Goal: Information Seeking & Learning: Learn about a topic

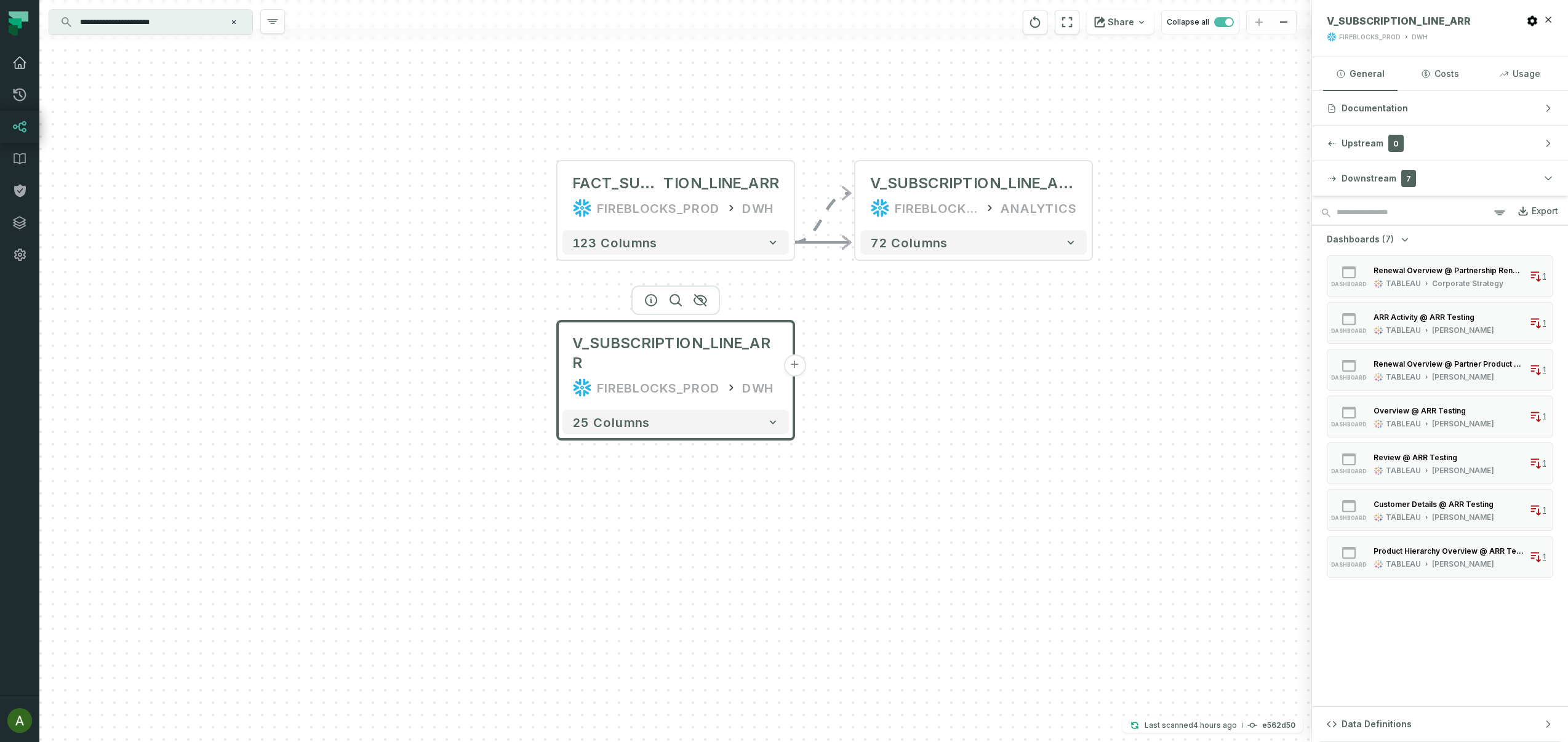
click at [24, 59] on icon at bounding box center [20, 63] width 15 height 15
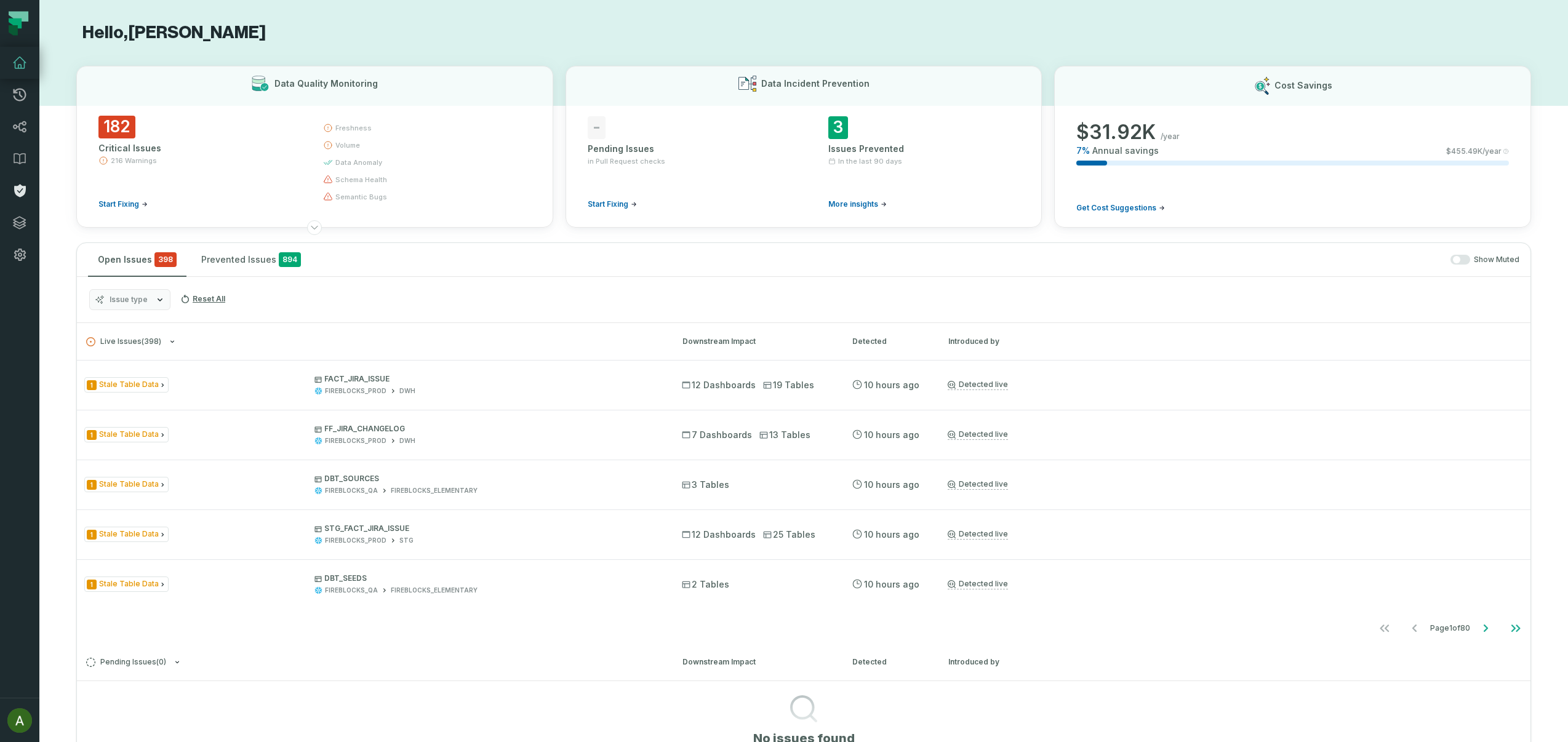
click at [18, 198] on link "Policies" at bounding box center [19, 190] width 39 height 32
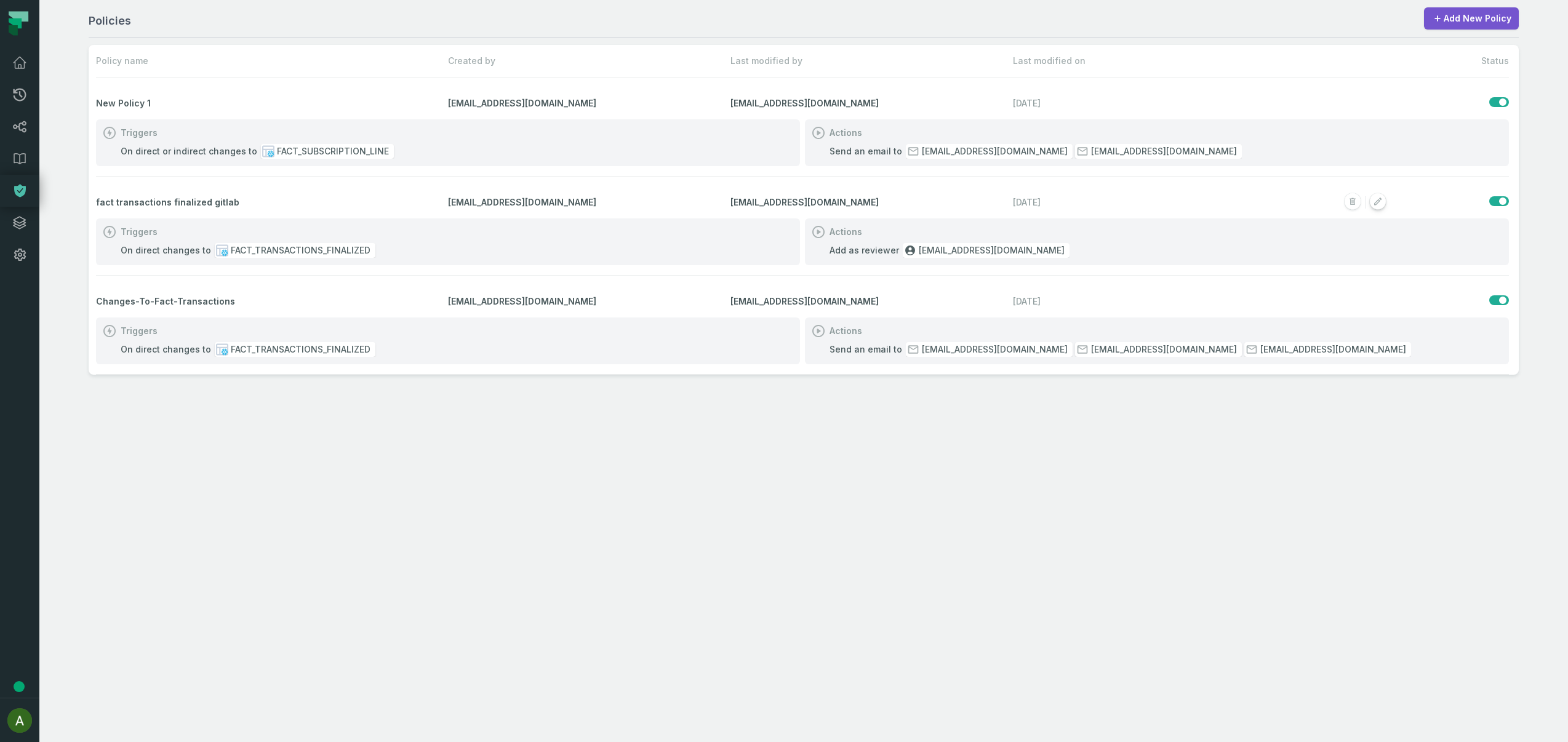
click at [1381, 198] on icon "button" at bounding box center [1378, 202] width 7 height 7
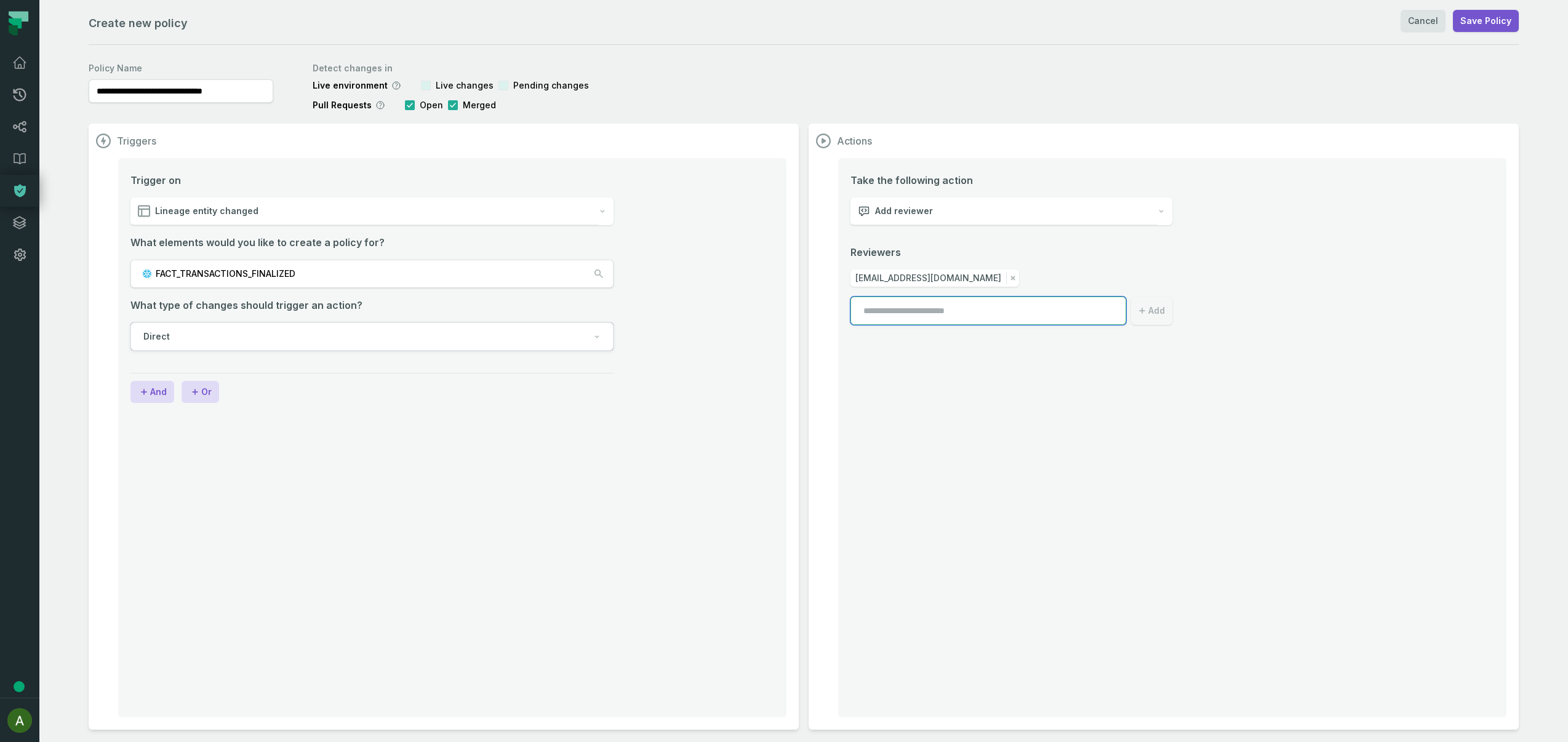
click at [981, 320] on input "text" at bounding box center [989, 310] width 276 height 28
paste input "*******"
type input "*******"
click at [1145, 308] on icon "submit" at bounding box center [1142, 311] width 12 height 12
click at [1007, 282] on icon "button" at bounding box center [1013, 278] width 12 height 12
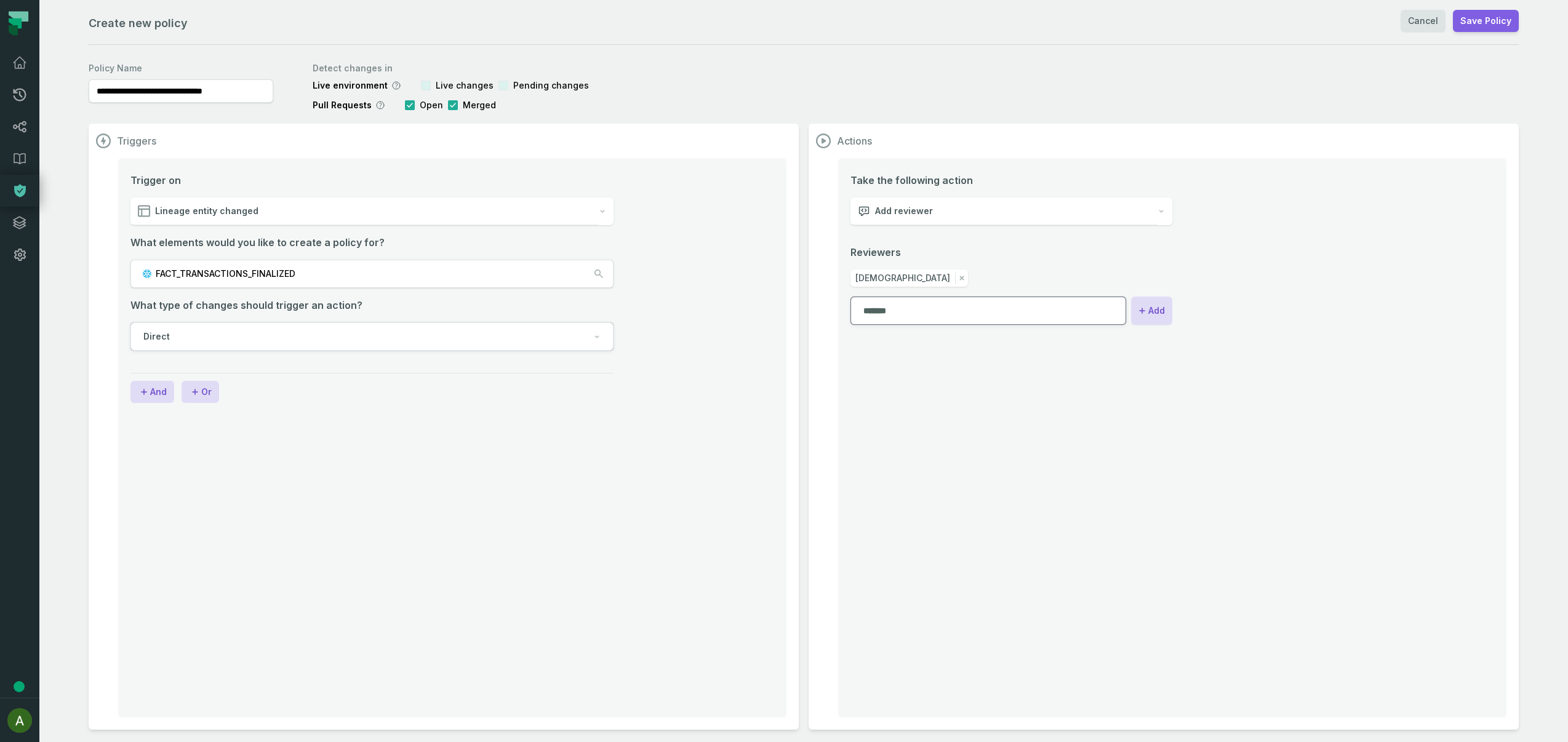
click at [1476, 19] on button "Save Policy" at bounding box center [1486, 21] width 66 height 22
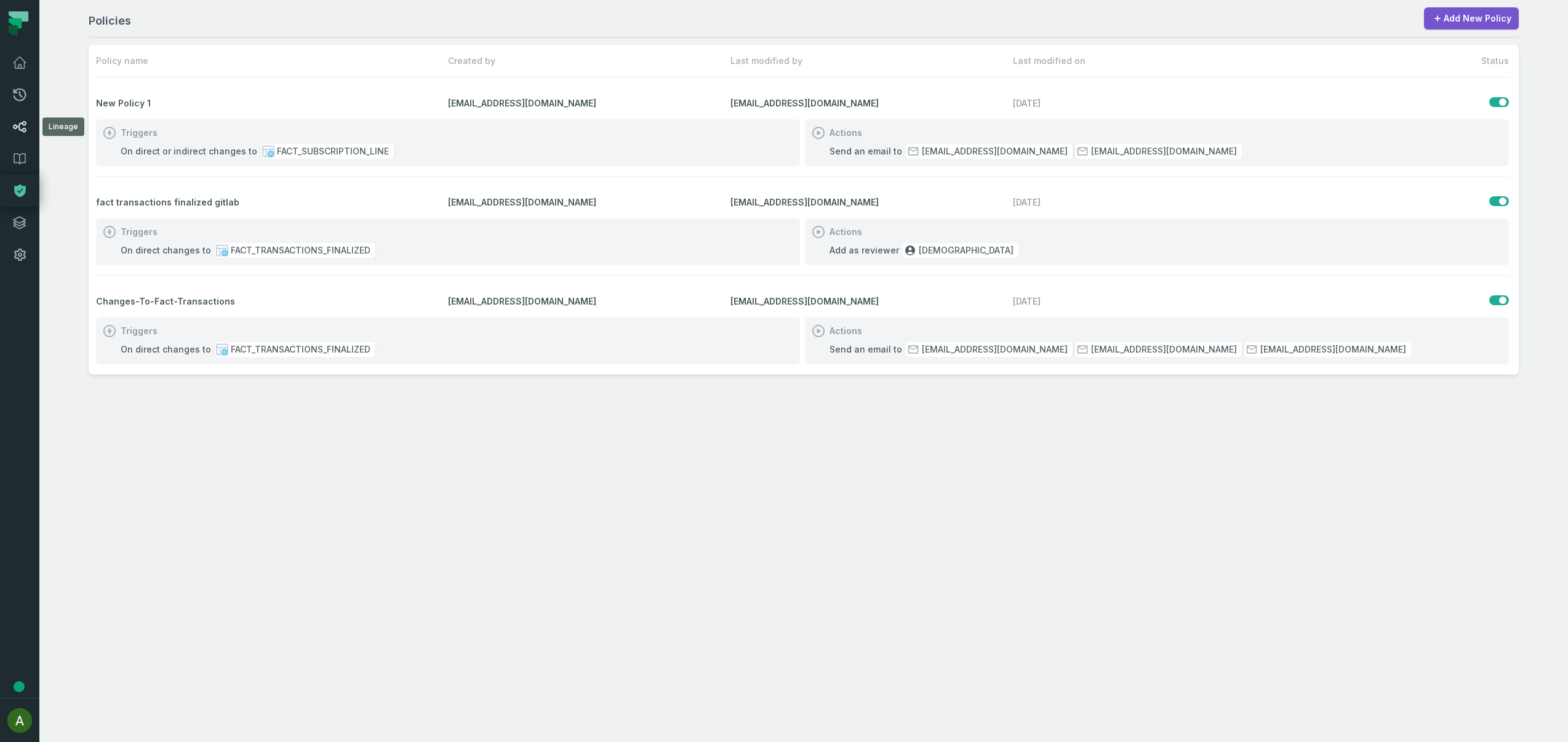
click at [13, 128] on icon at bounding box center [20, 127] width 15 height 15
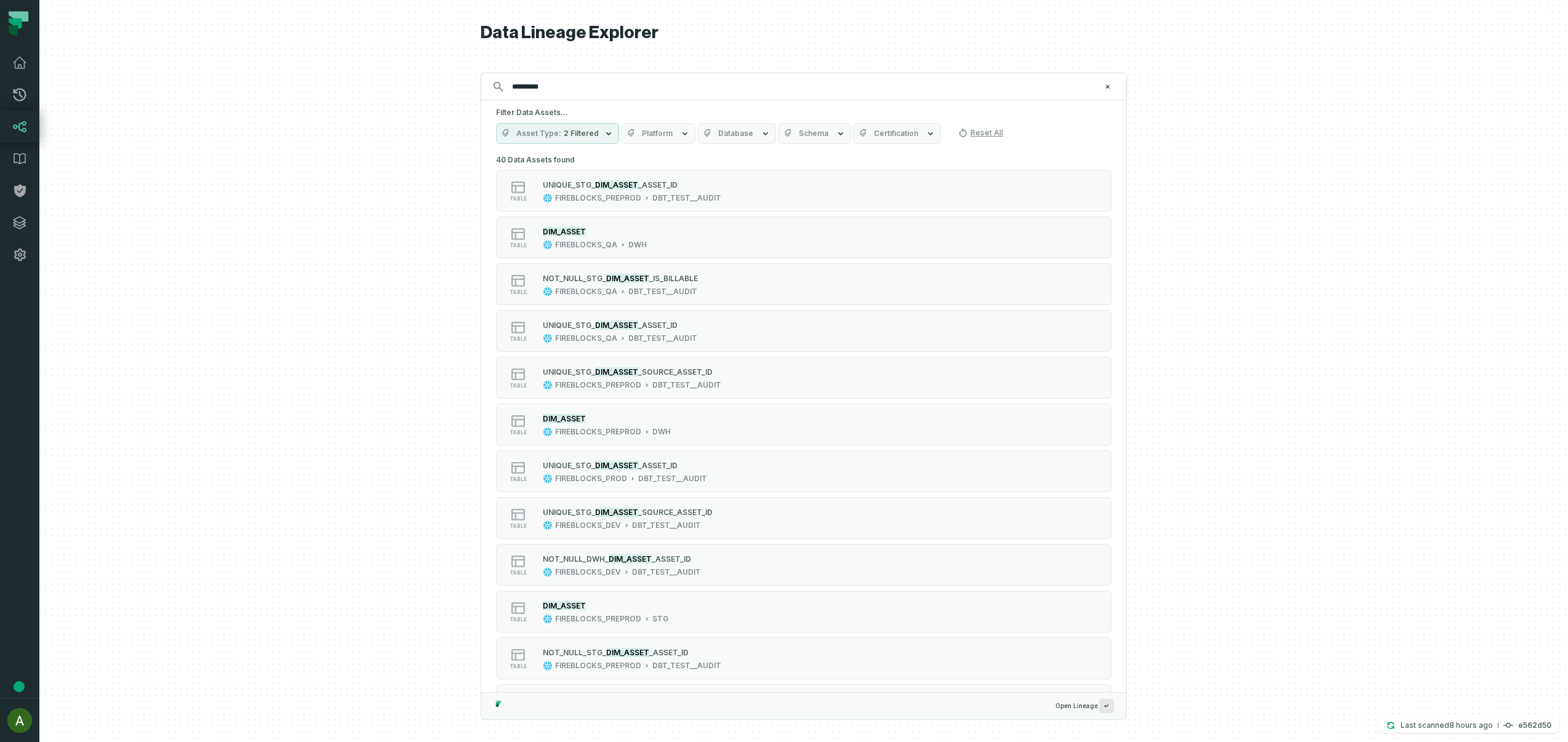
type input "*********"
click at [742, 134] on span "Database" at bounding box center [736, 134] width 35 height 10
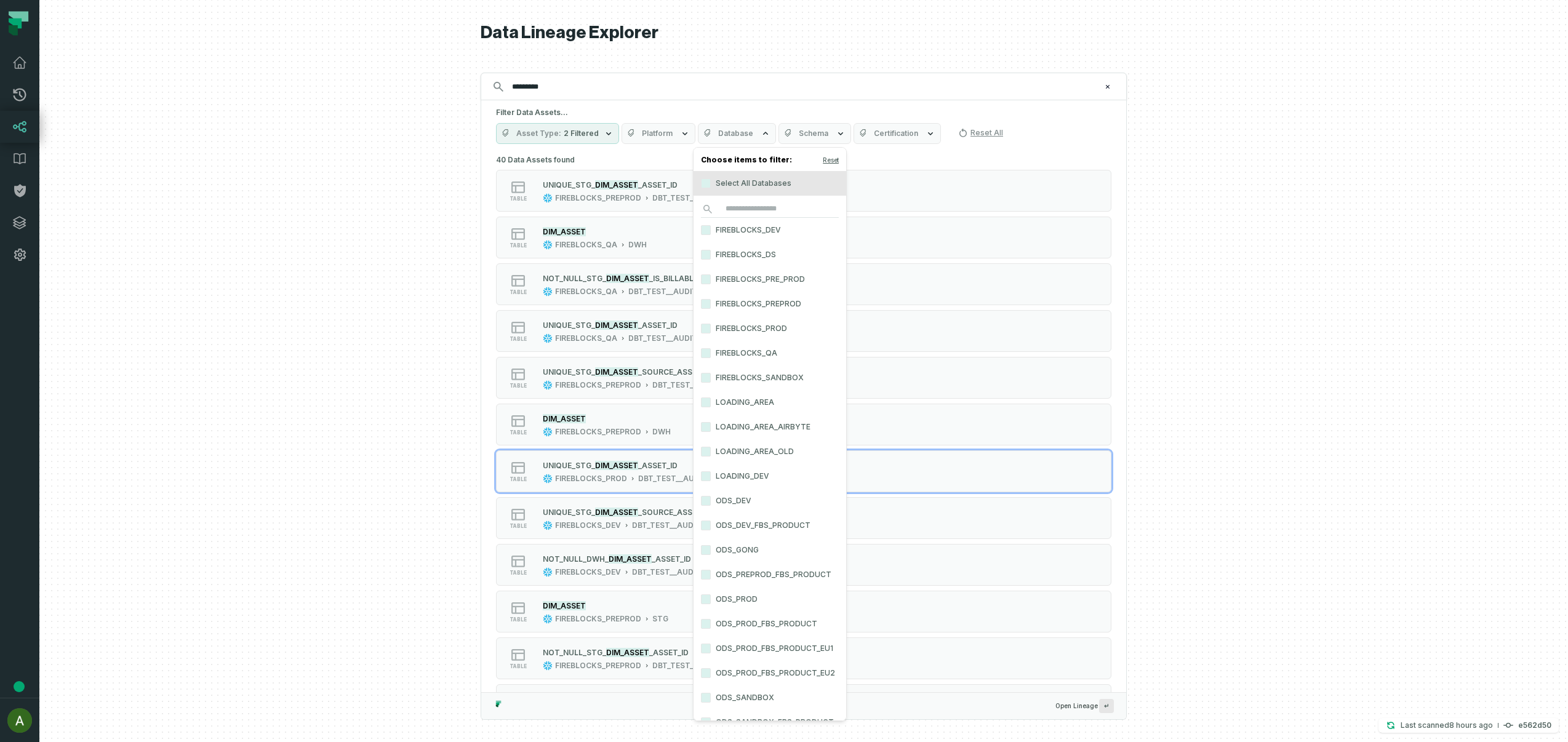
click at [753, 328] on label "FIREBLOCKS_PROD" at bounding box center [770, 328] width 153 height 24
click at [711, 328] on button "FIREBLOCKS_PROD" at bounding box center [706, 329] width 10 height 10
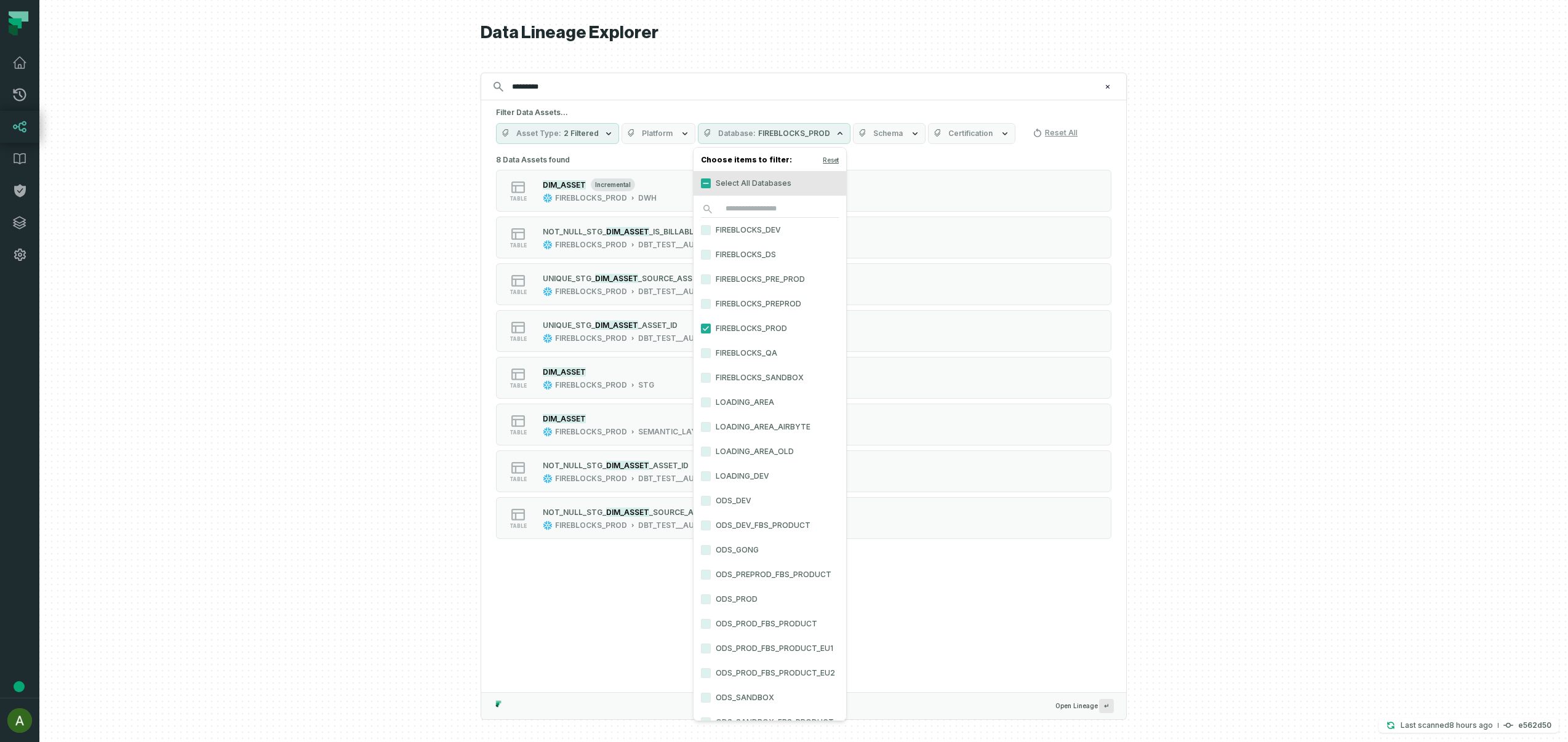
click at [885, 37] on h1 "Data Lineage Explorer" at bounding box center [803, 32] width 646 height 22
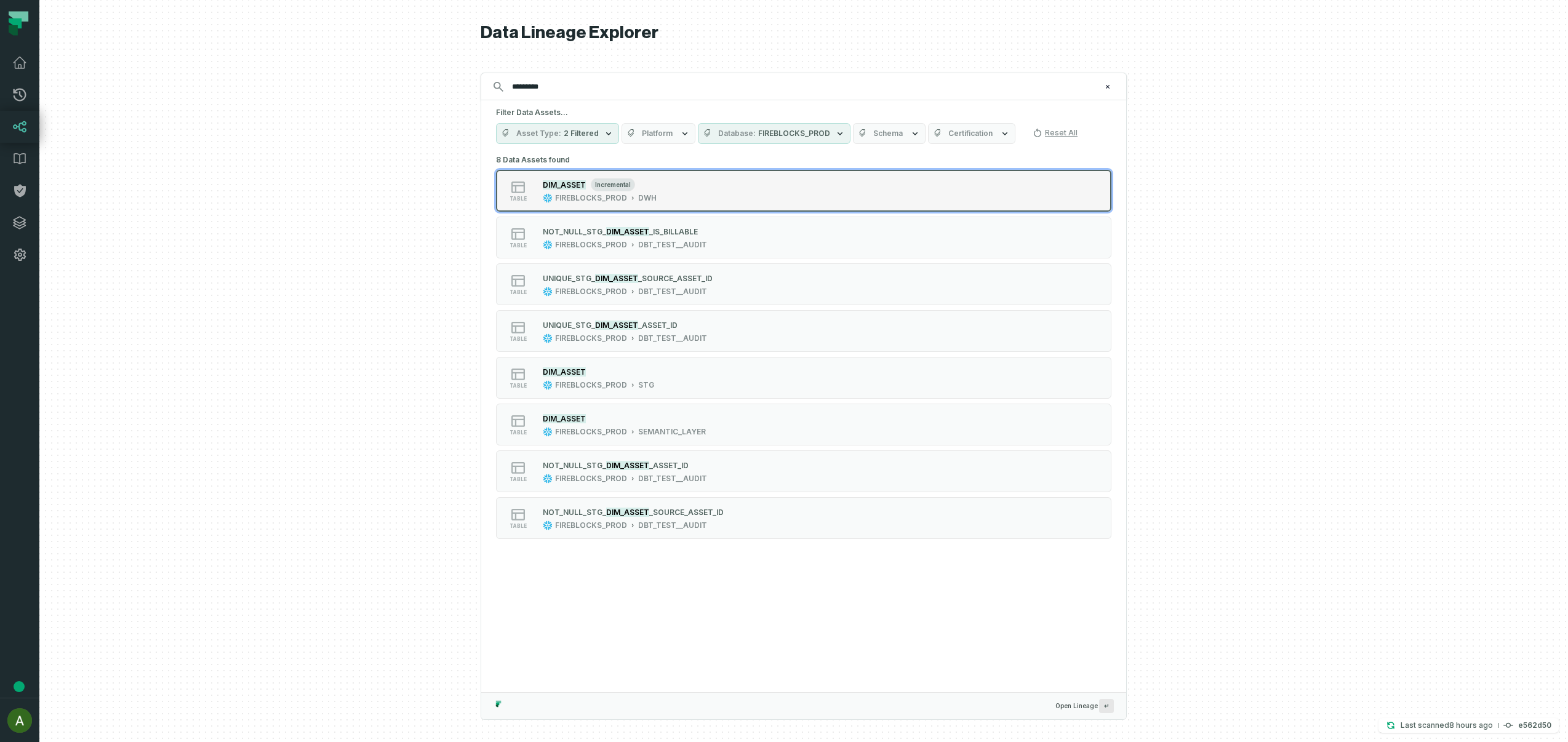
click at [716, 193] on div "table DIM_ASSET incremental FIREBLOCKS_PROD DWH" at bounding box center [652, 190] width 308 height 24
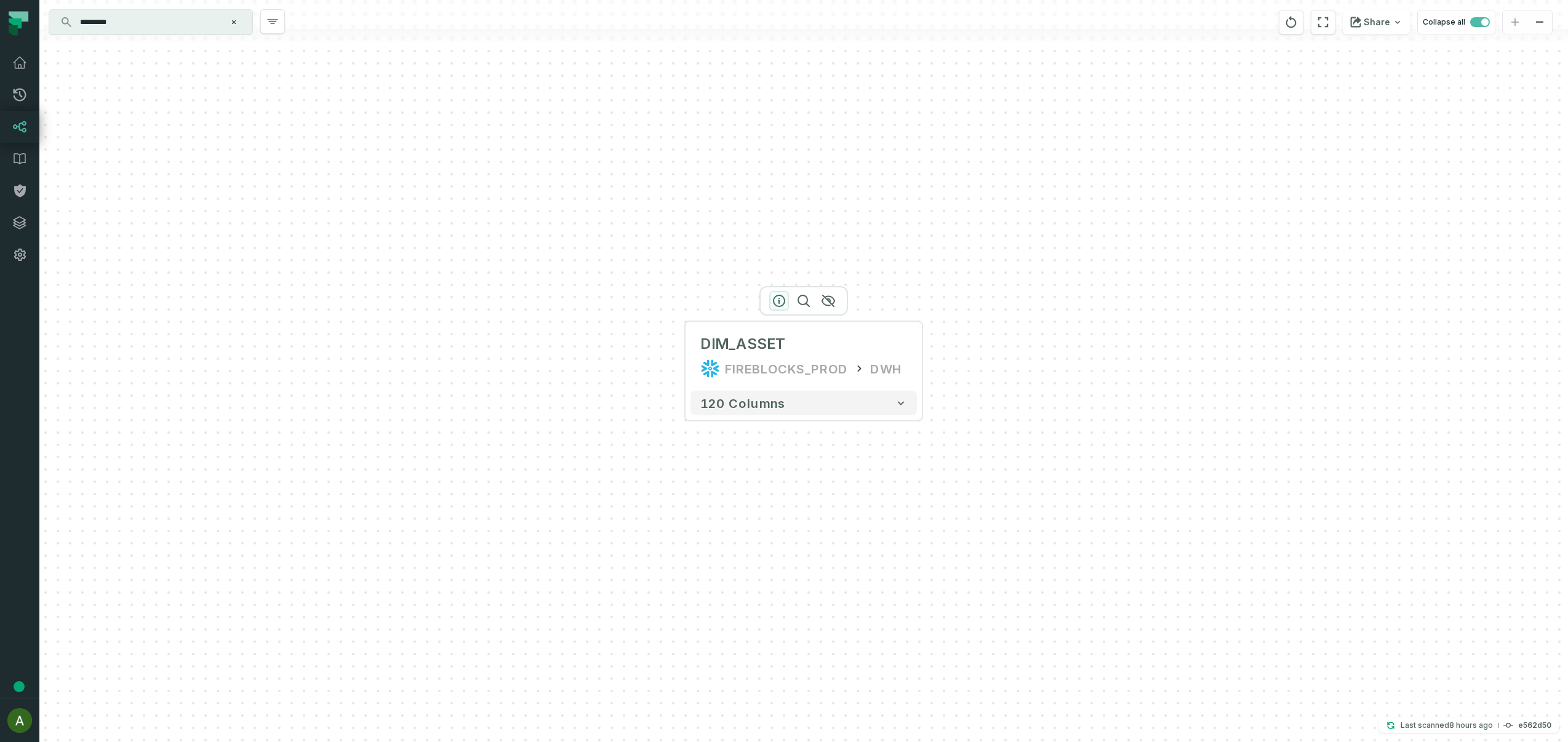
click at [774, 297] on icon "button" at bounding box center [779, 301] width 11 height 11
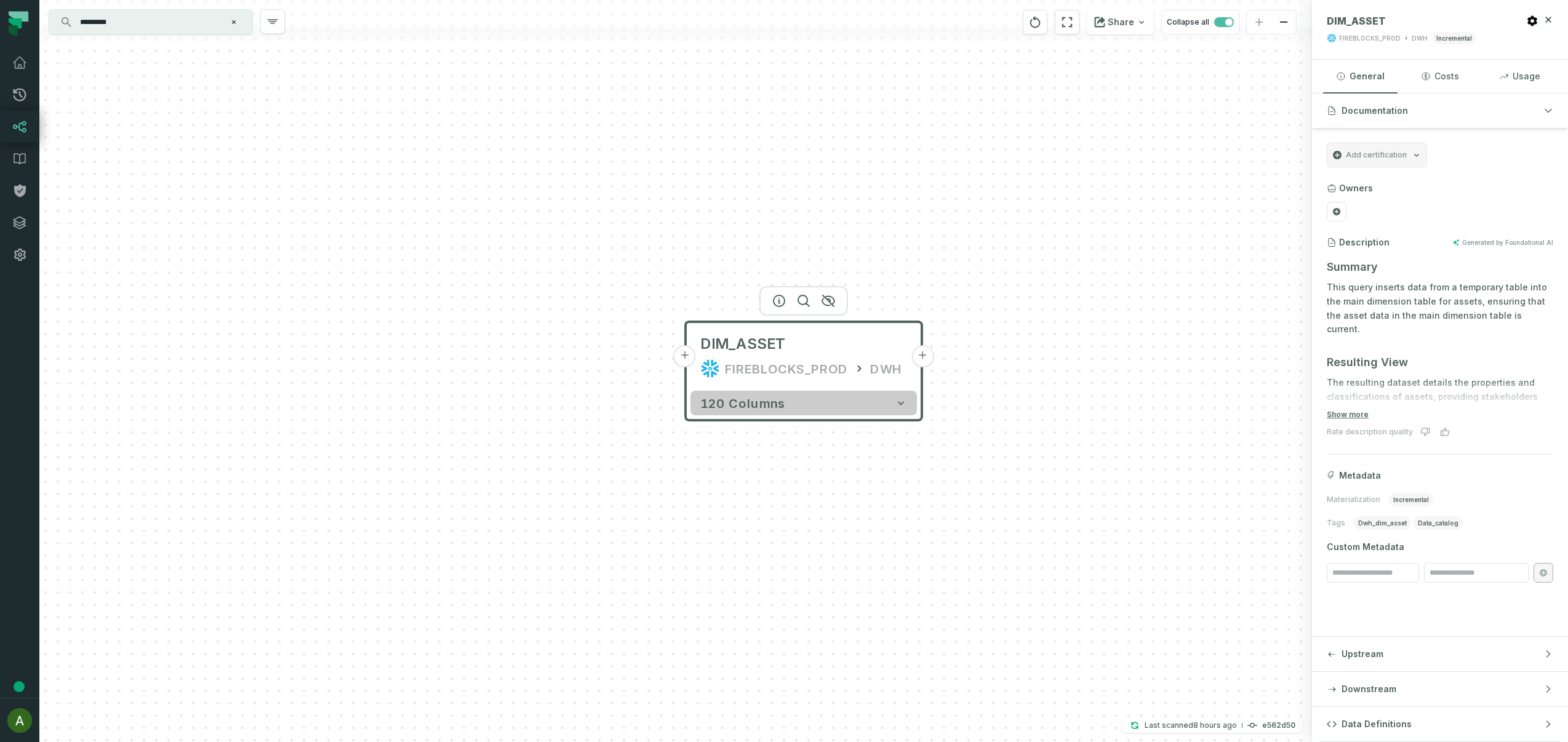
click at [887, 398] on button "120 columns" at bounding box center [803, 403] width 227 height 24
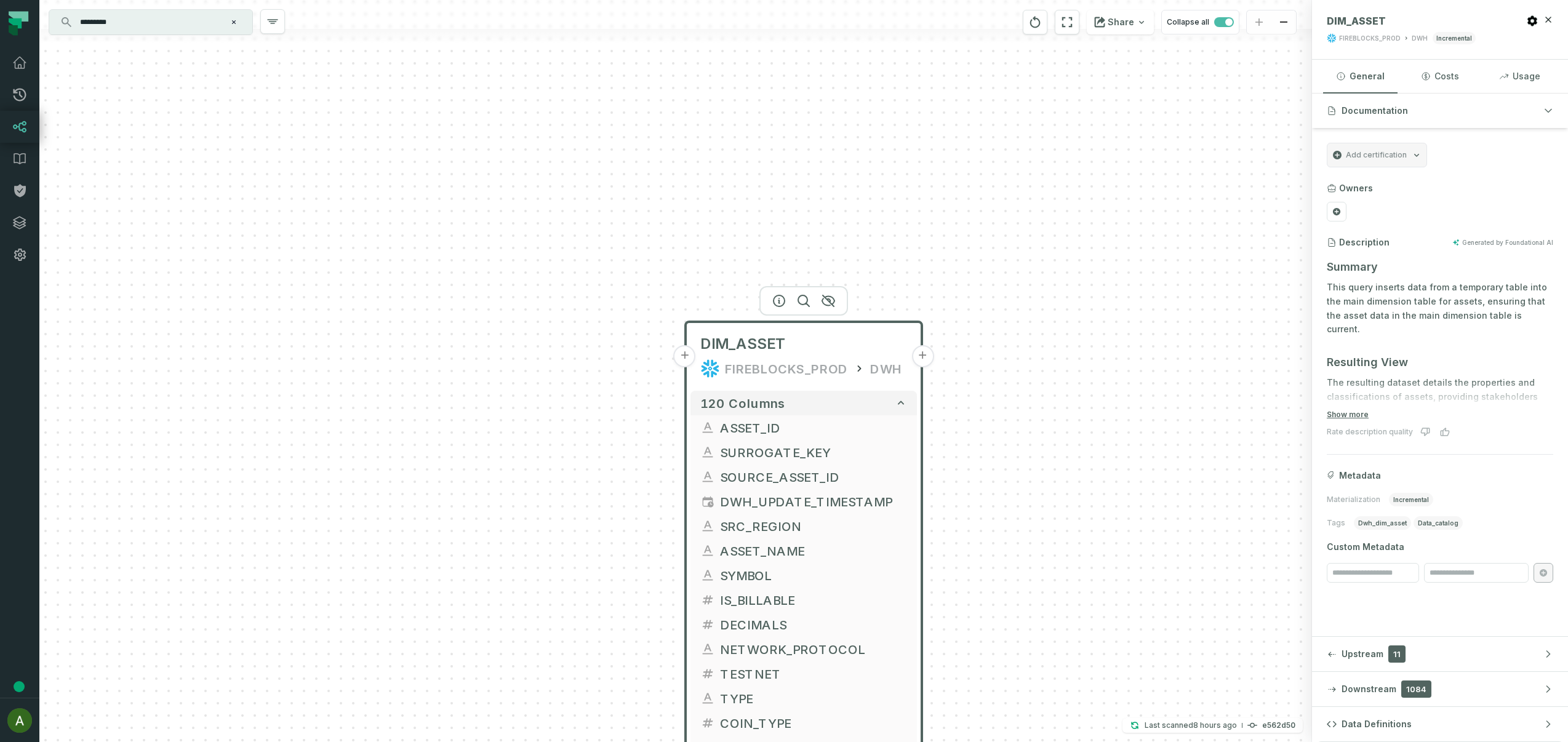
click at [687, 360] on button "+" at bounding box center [685, 356] width 22 height 22
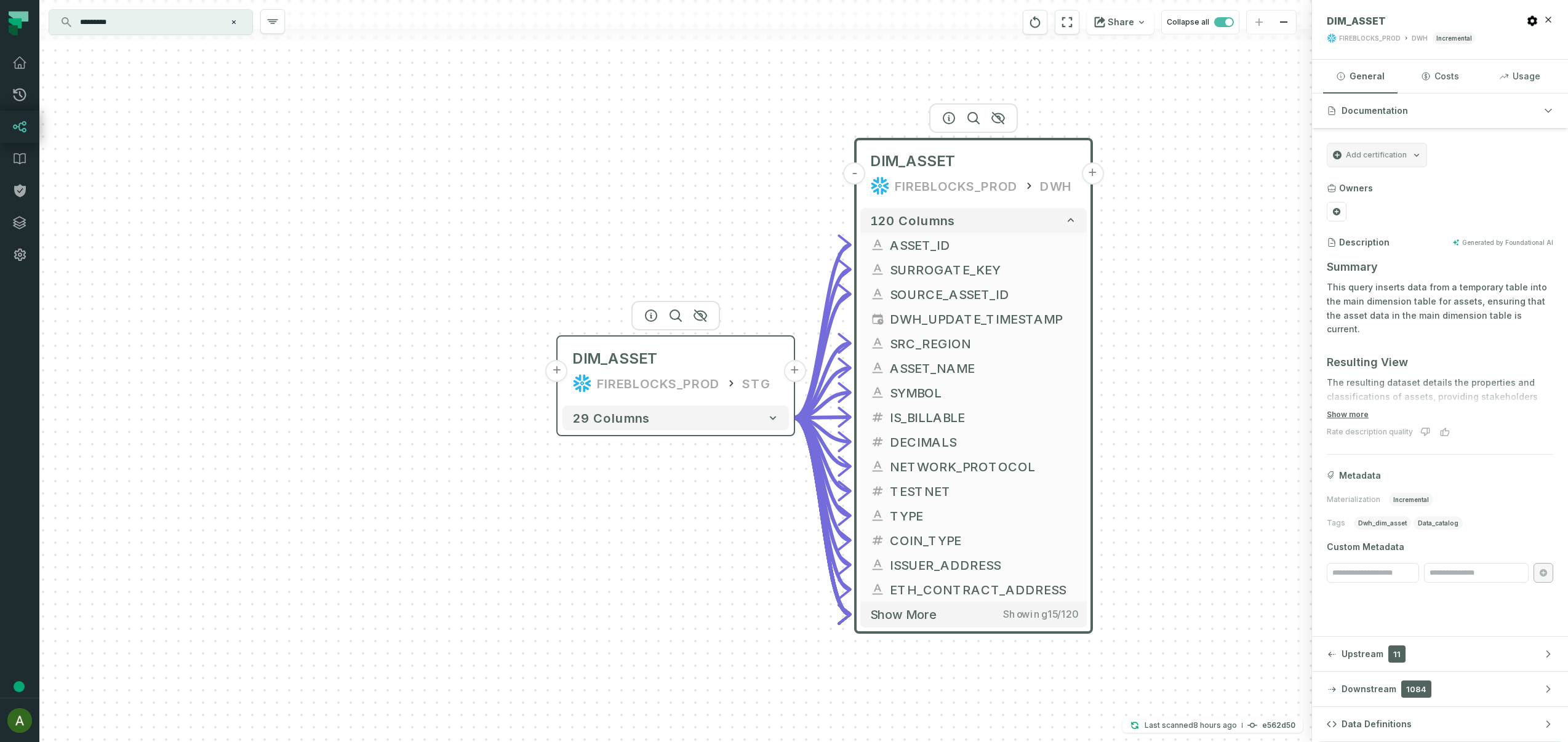
click at [558, 376] on button "+" at bounding box center [557, 371] width 22 height 22
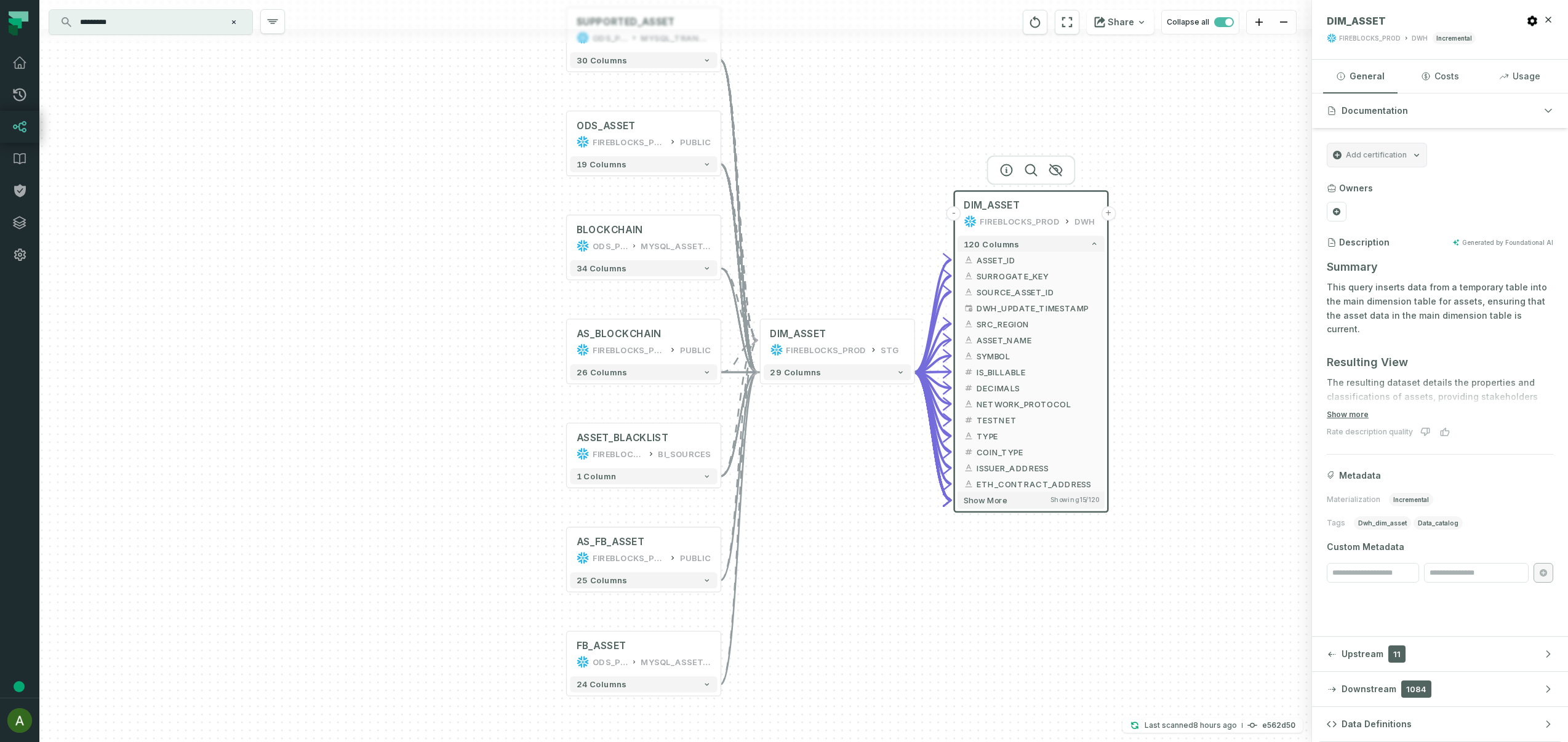
drag, startPoint x: 852, startPoint y: 293, endPoint x: 821, endPoint y: 266, distance: 41.1
click at [821, 266] on div "+ SUPPORTED_ASSET ODS_PROD_FBS_PRODUCT MYSQL_TRANSACTION_MANAGER + 30 columns +…" at bounding box center [675, 371] width 1273 height 742
click at [697, 686] on button "24 columns" at bounding box center [643, 685] width 147 height 16
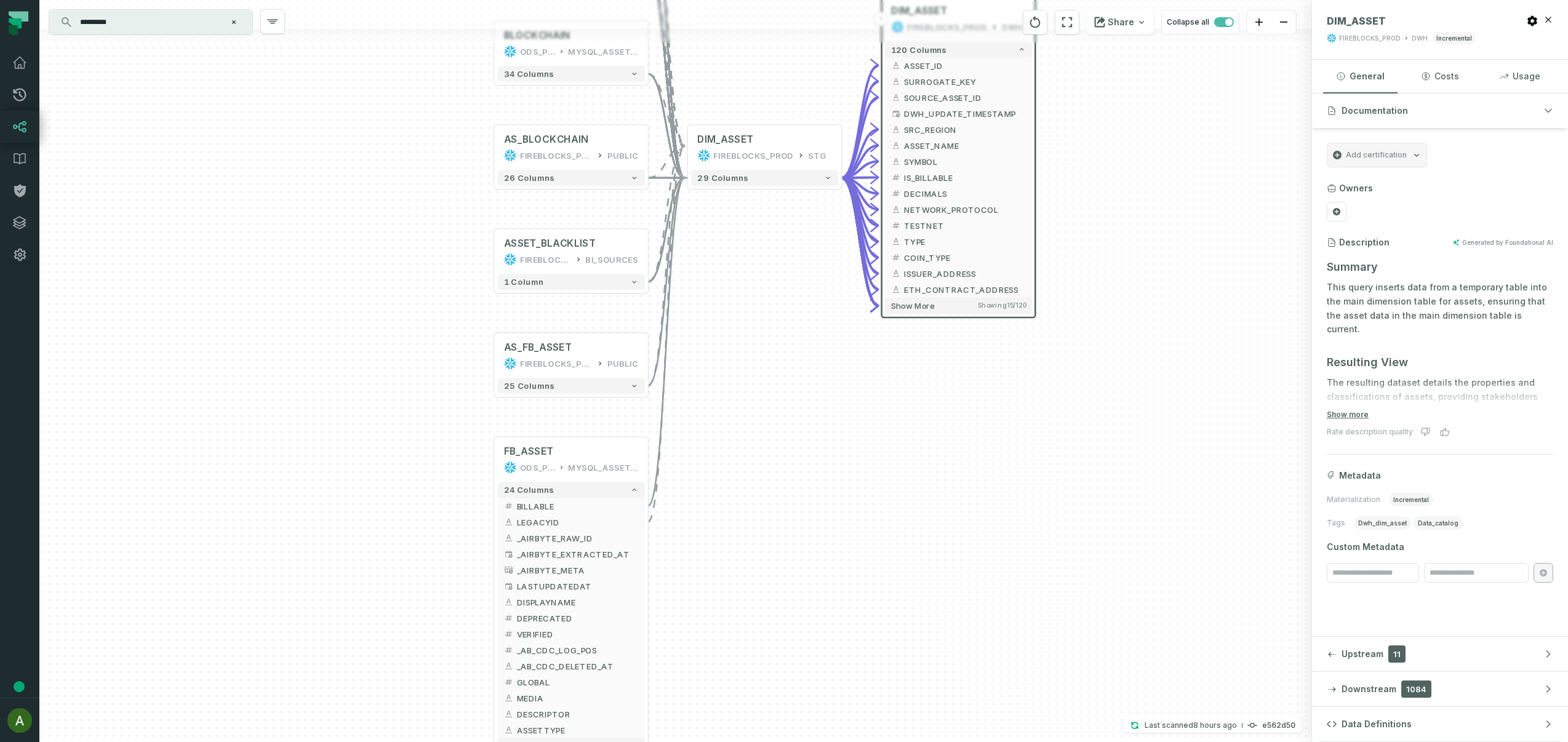
drag, startPoint x: 846, startPoint y: 670, endPoint x: 773, endPoint y: 469, distance: 213.8
click at [773, 469] on div "+ SUPPORTED_ASSET ODS_PROD_FBS_PRODUCT MYSQL_TRANSACTION_MANAGER + 30 columns +…" at bounding box center [675, 371] width 1273 height 742
click at [647, 597] on button "+" at bounding box center [646, 596] width 14 height 14
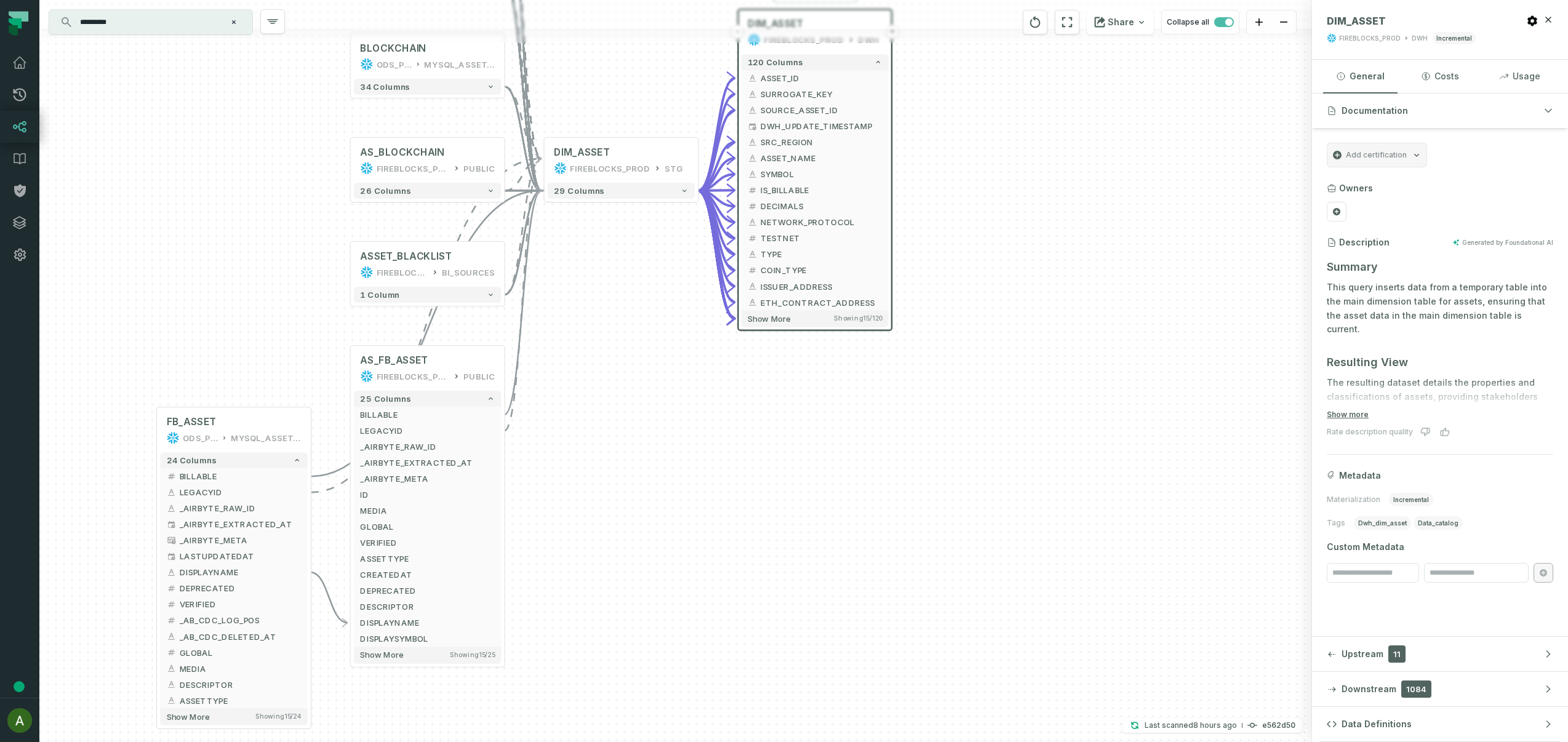
drag, startPoint x: 1099, startPoint y: 703, endPoint x: 763, endPoint y: 490, distance: 397.8
click at [763, 490] on div "+ SUPPORTED_ASSET ODS_PROD_FBS_PRODUCT MYSQL_TRANSACTION_MANAGER + 30 columns +…" at bounding box center [675, 371] width 1273 height 742
click at [680, 191] on button "29 columns" at bounding box center [622, 191] width 147 height 16
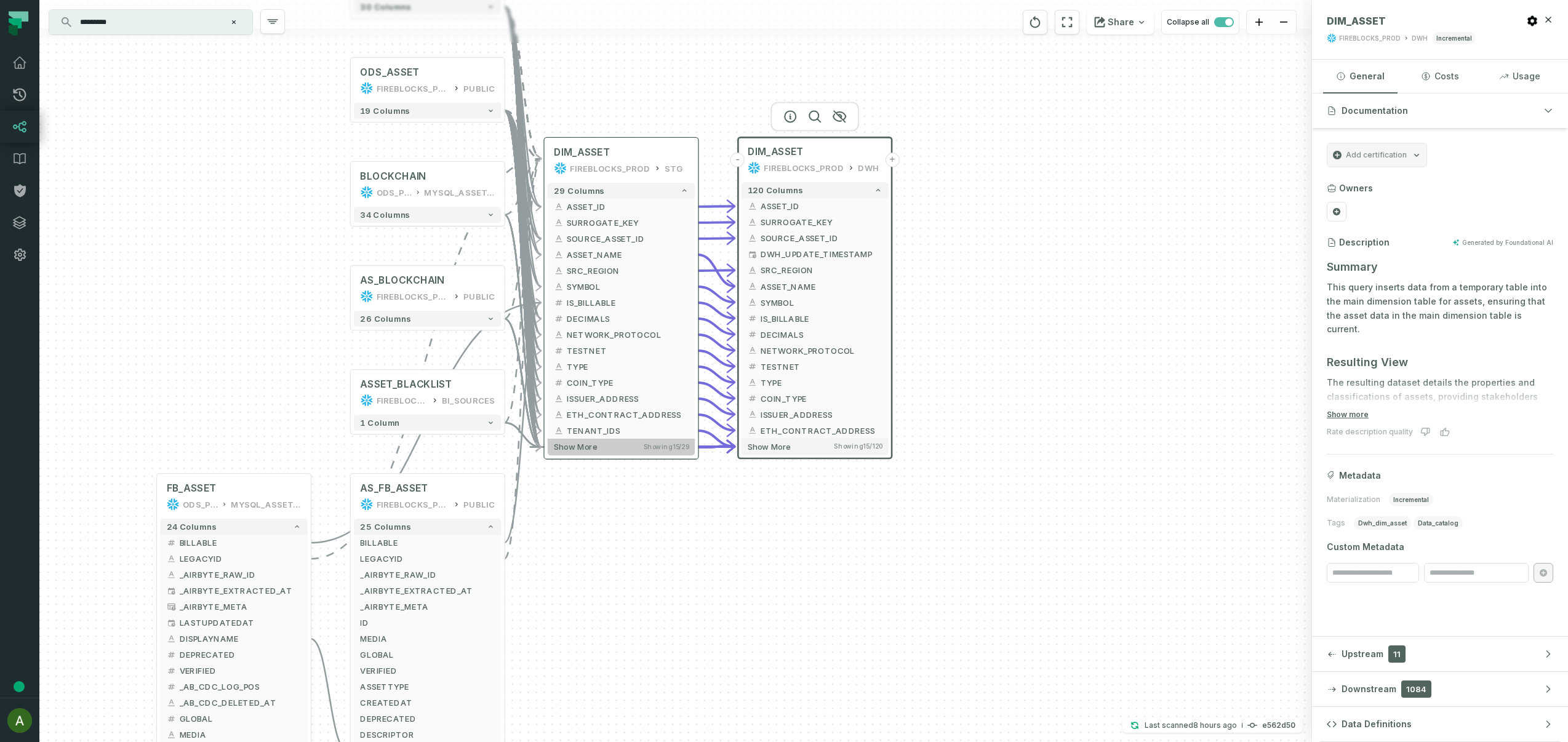
click at [636, 451] on button "Show more Showing 15 / 29" at bounding box center [622, 447] width 147 height 17
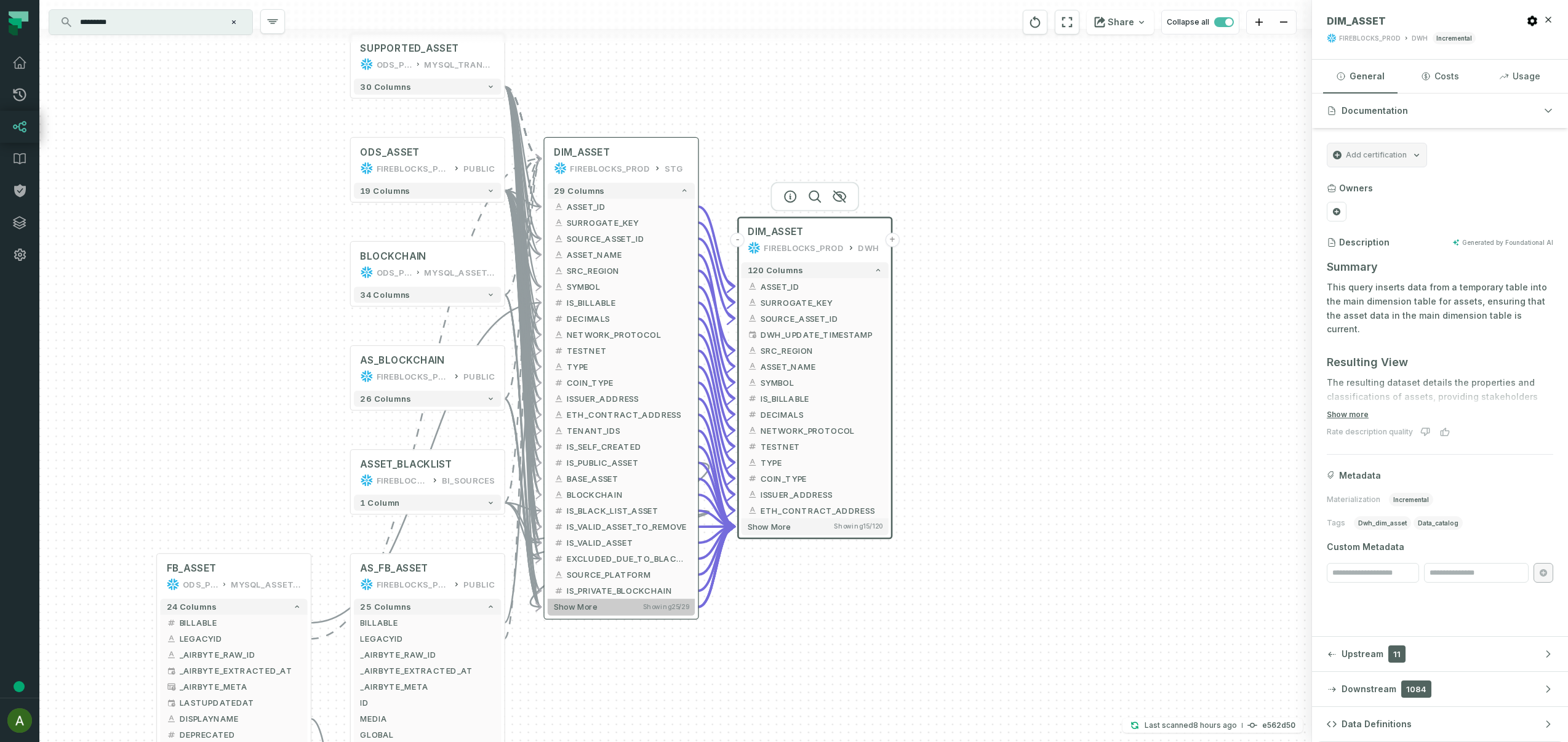
click at [645, 613] on button "Show more Showing 25 / 29" at bounding box center [622, 607] width 147 height 17
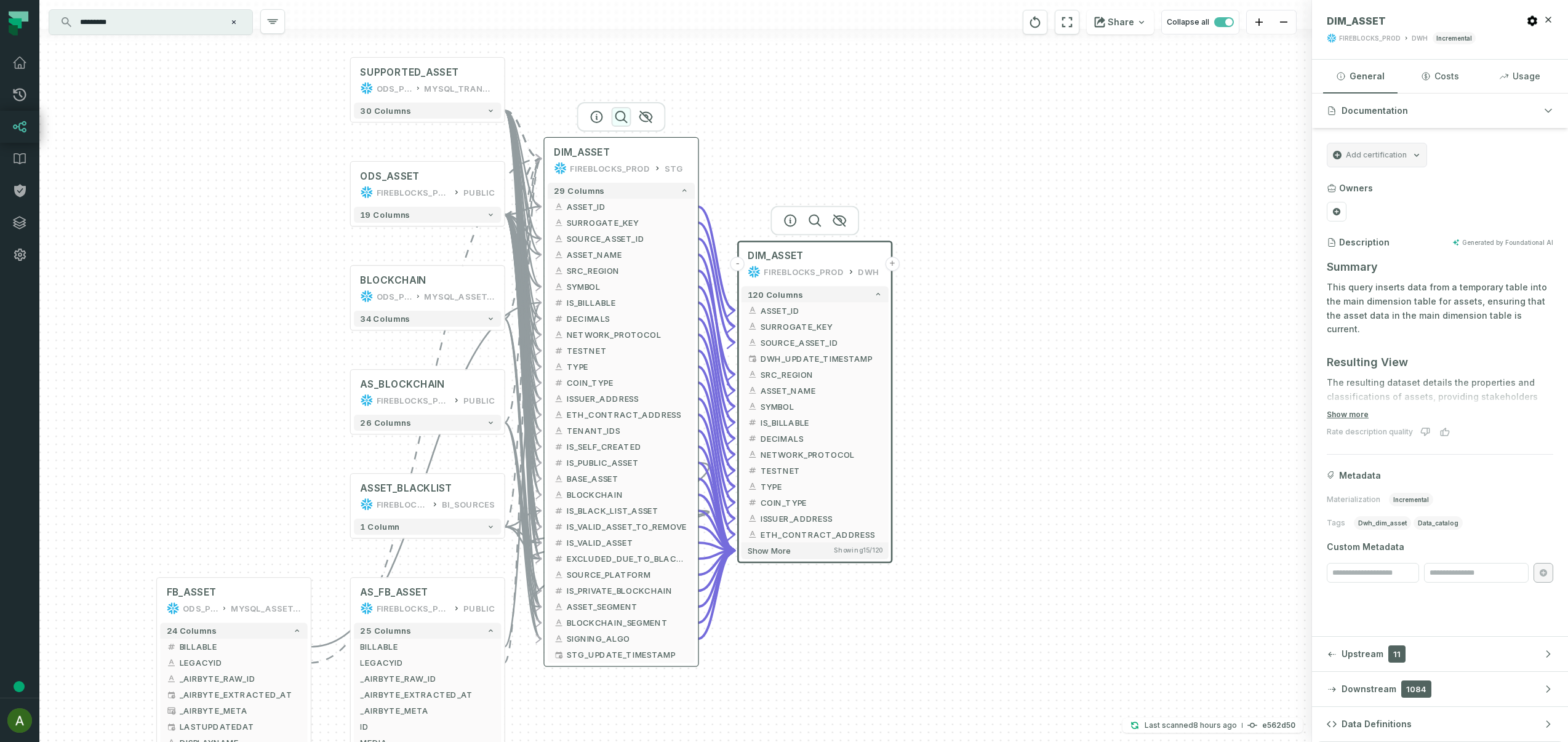
click at [618, 118] on icon "button" at bounding box center [621, 117] width 15 height 15
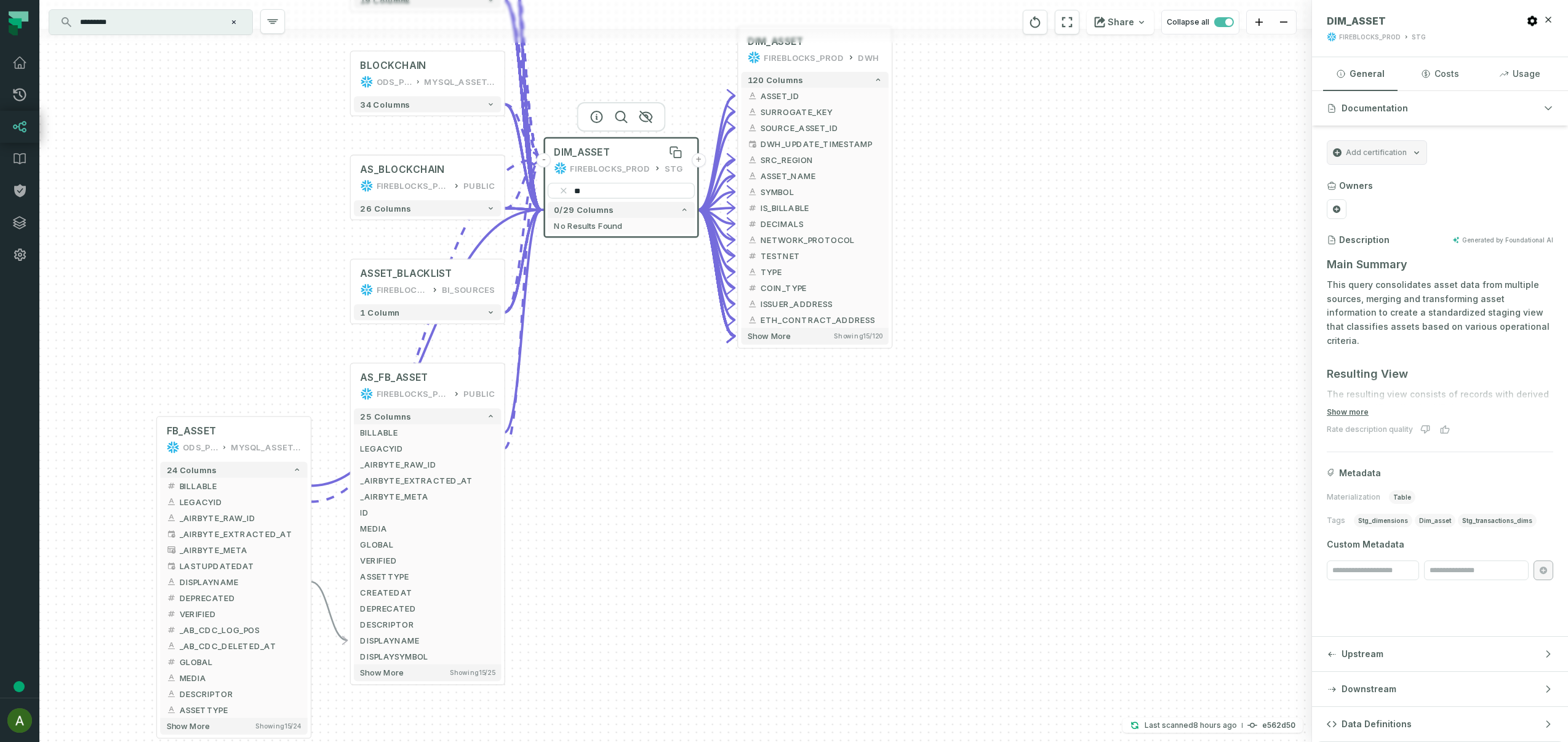
type input "*"
type input "****"
click at [576, 228] on span "ASSET_NAME" at bounding box center [627, 226] width 122 height 12
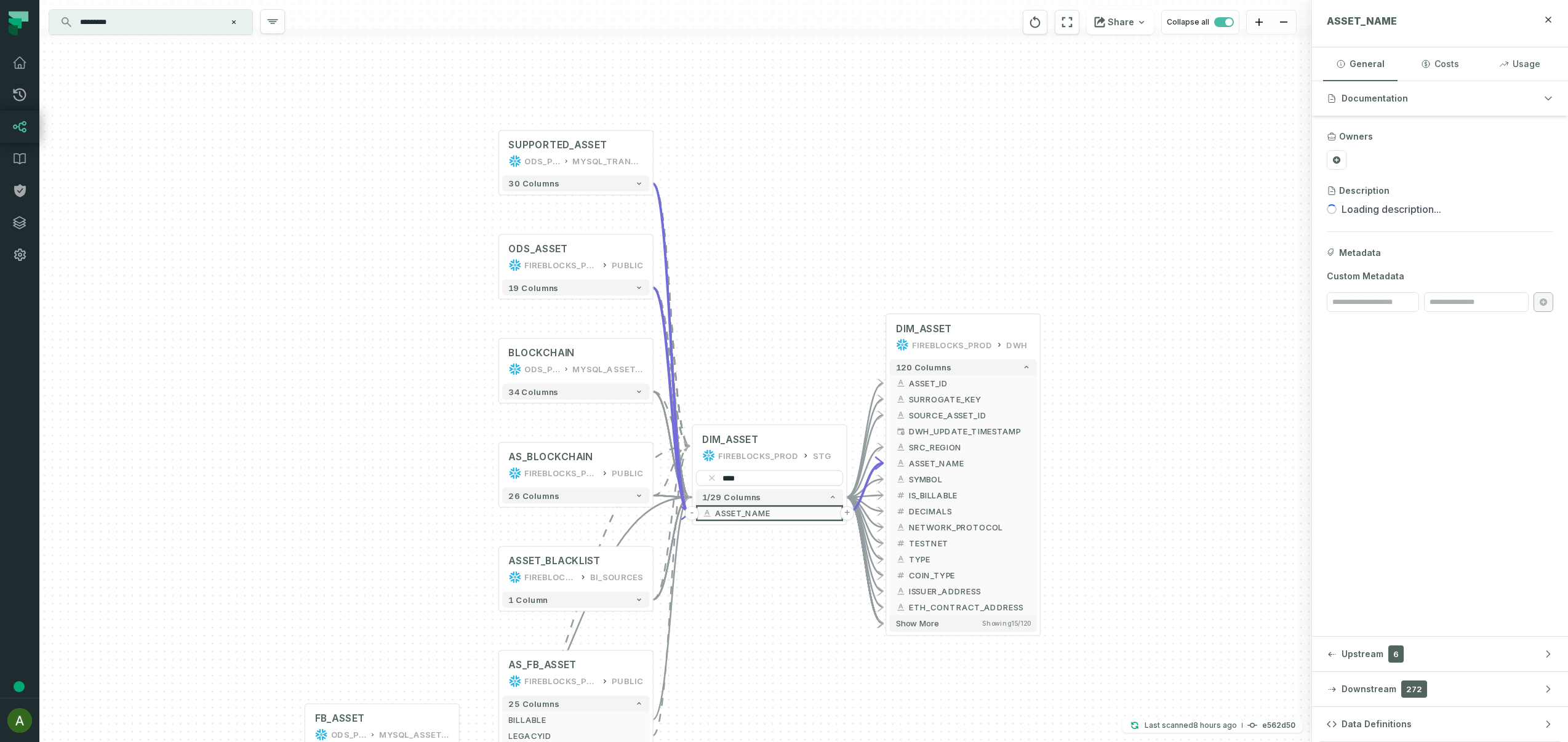
drag, startPoint x: 622, startPoint y: 342, endPoint x: 746, endPoint y: 565, distance: 255.2
click at [764, 611] on div "+ SUPPORTED_ASSET ODS_PROD_FBS_PRODUCT MYSQL_TRANSACTION_MANAGER + 30 columns +…" at bounding box center [675, 371] width 1273 height 742
click at [642, 286] on icon "button" at bounding box center [639, 286] width 8 height 8
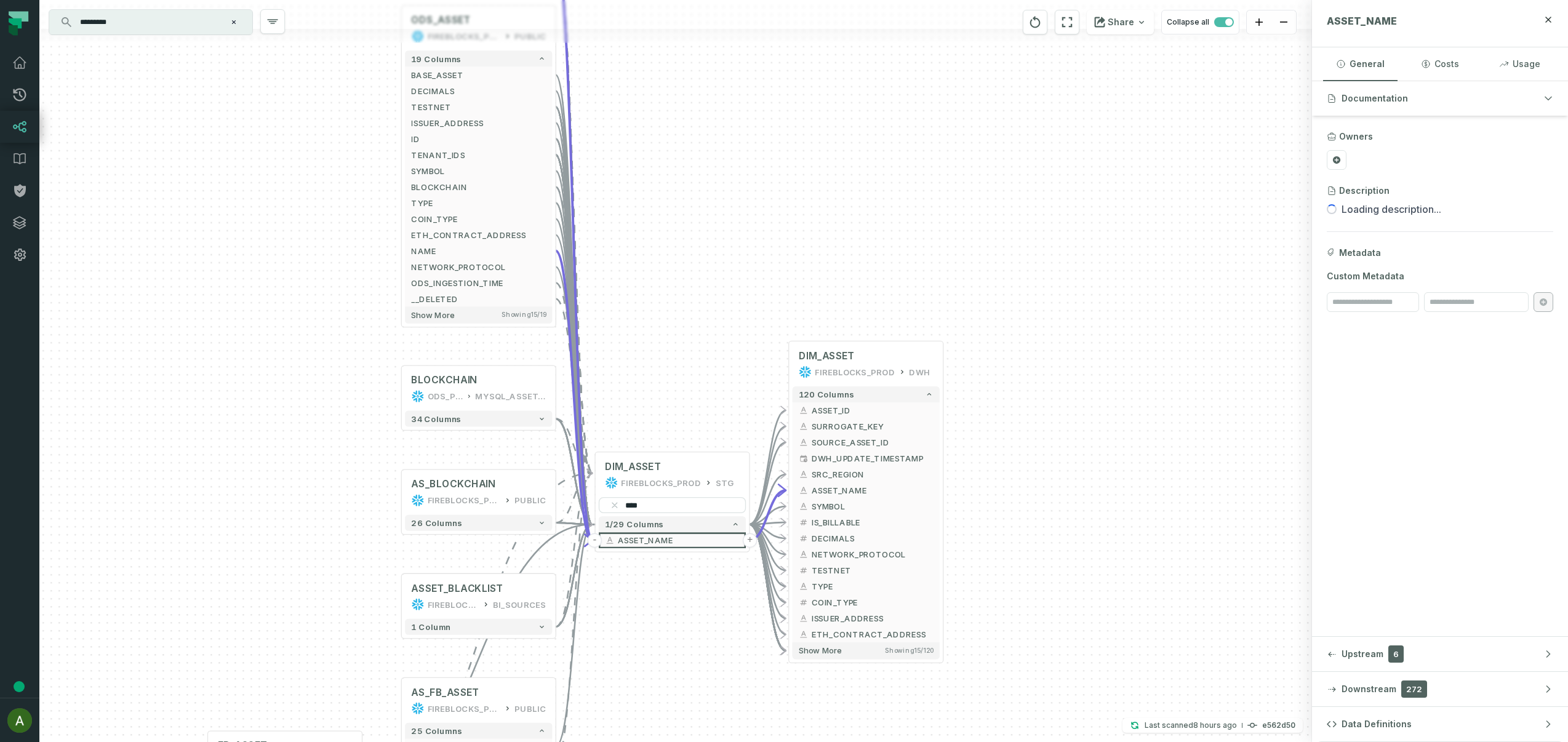
drag, startPoint x: 870, startPoint y: 429, endPoint x: 772, endPoint y: 202, distance: 247.3
click at [772, 202] on div "+ SUPPORTED_ASSET ODS_PROD_FBS_PRODUCT MYSQL_TRANSACTION_MANAGER + 30 columns +…" at bounding box center [675, 371] width 1273 height 742
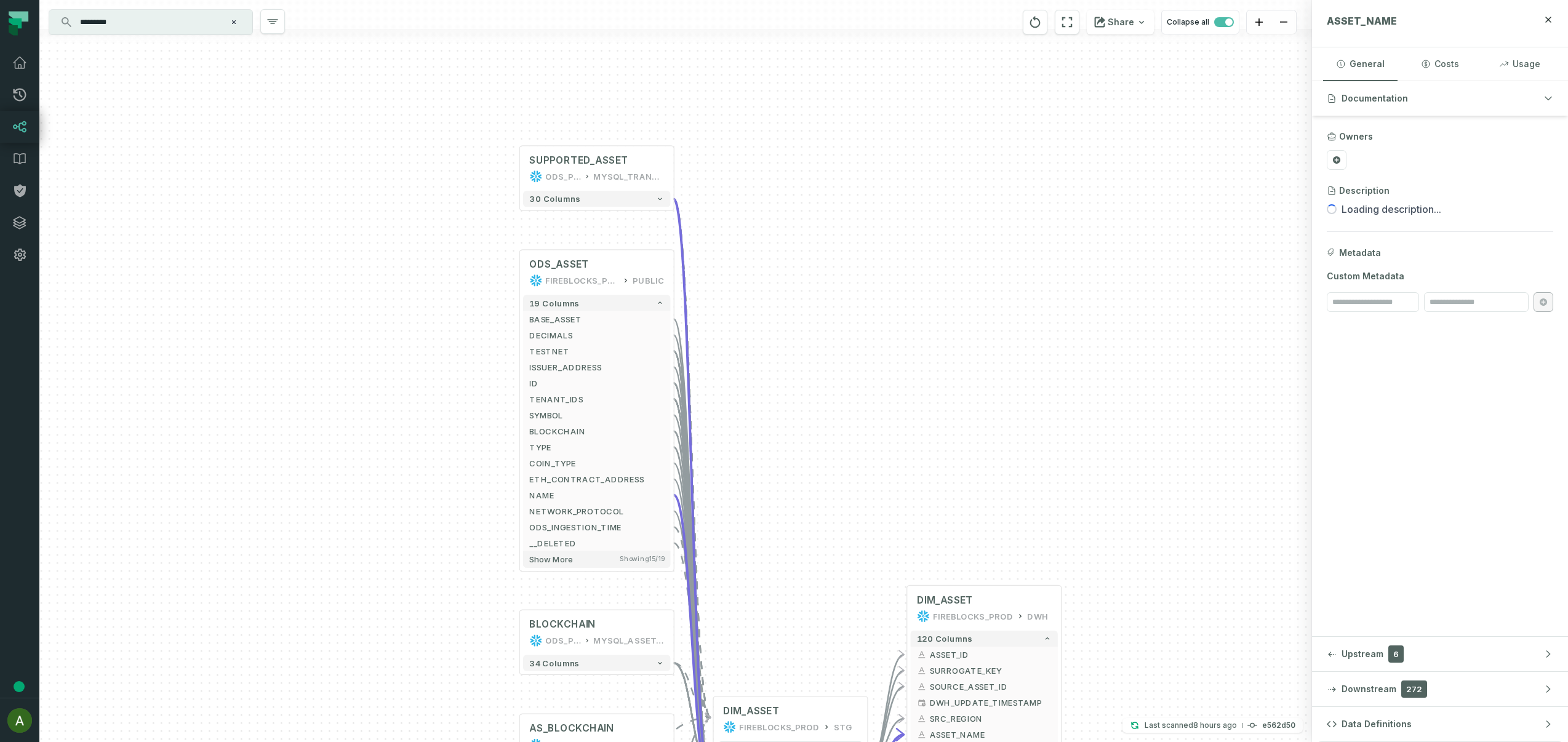
drag, startPoint x: 710, startPoint y: 101, endPoint x: 828, endPoint y: 345, distance: 271.0
click at [828, 345] on div "+ SUPPORTED_ASSET ODS_PROD_FBS_PRODUCT MYSQL_TRANSACTION_MANAGER + 30 columns +…" at bounding box center [675, 371] width 1273 height 742
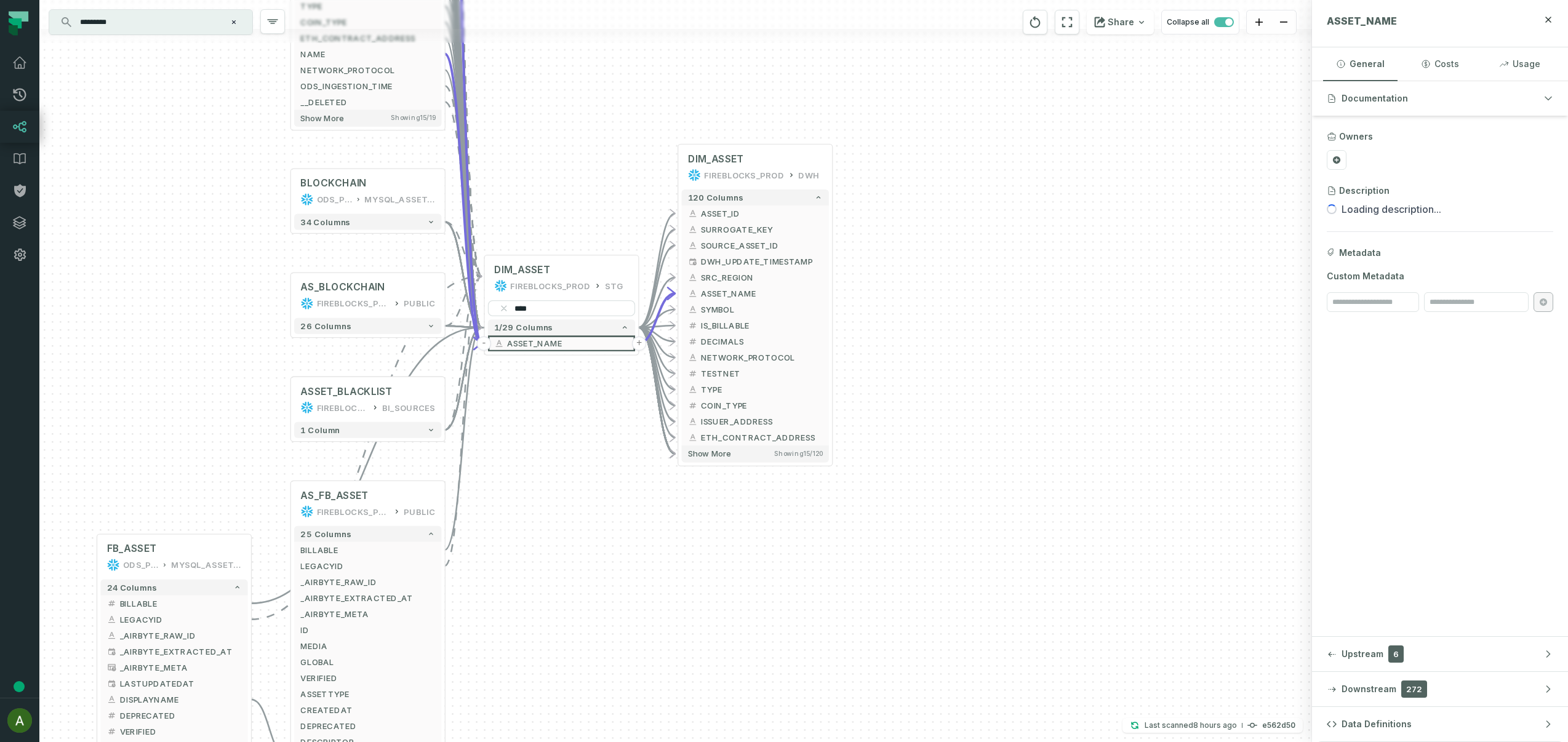
drag, startPoint x: 864, startPoint y: 437, endPoint x: 636, endPoint y: -3, distance: 495.6
click at [636, 0] on html "Pull Requests Dashboard Lineage Data Catalog Policies Integrations Settings Ari…" at bounding box center [784, 371] width 1568 height 742
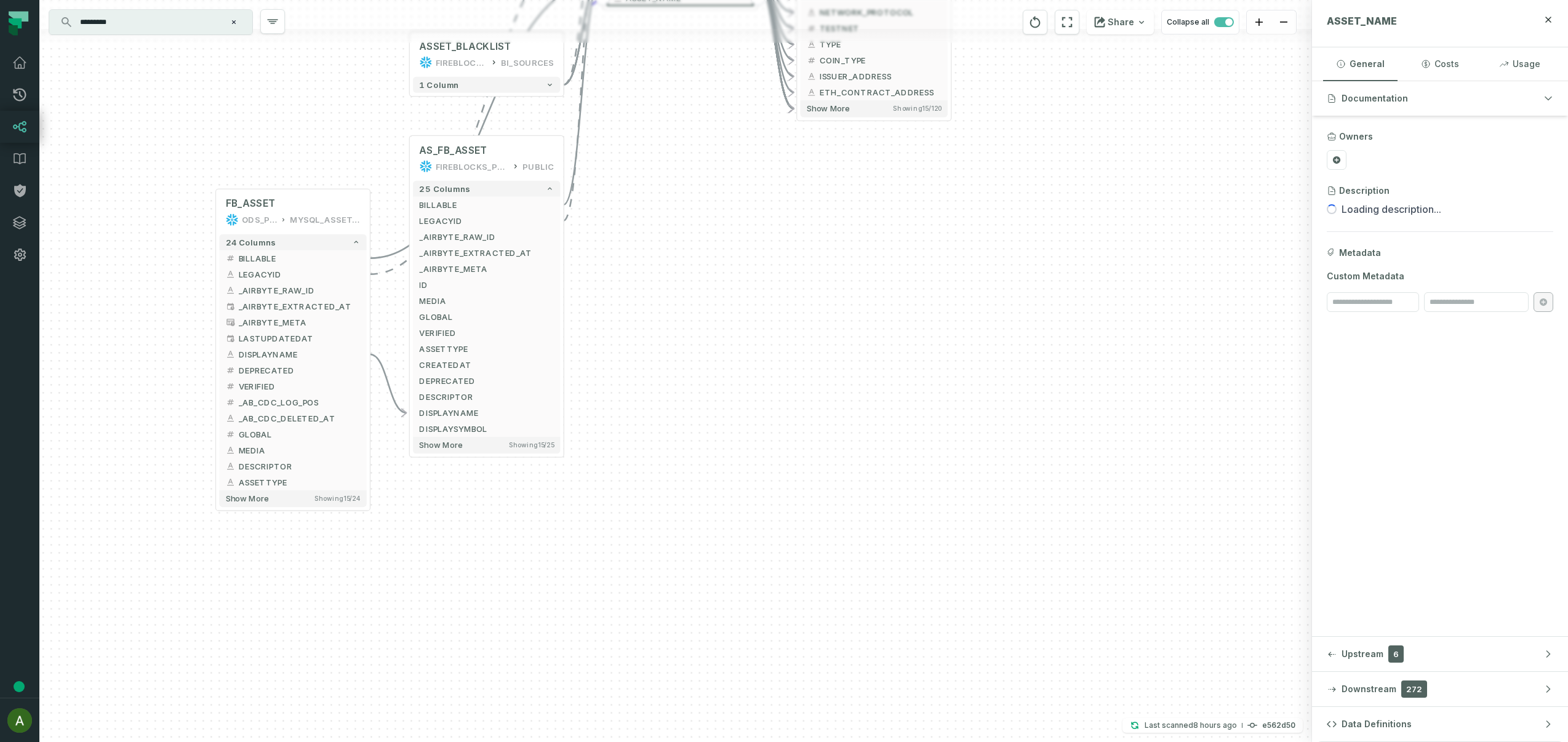
drag, startPoint x: 647, startPoint y: 532, endPoint x: 767, endPoint y: 187, distance: 365.3
click at [767, 187] on div "+ SUPPORTED_ASSET ODS_PROD_FBS_PRODUCT MYSQL_TRANSACTION_MANAGER + 30 columns +…" at bounding box center [675, 371] width 1273 height 742
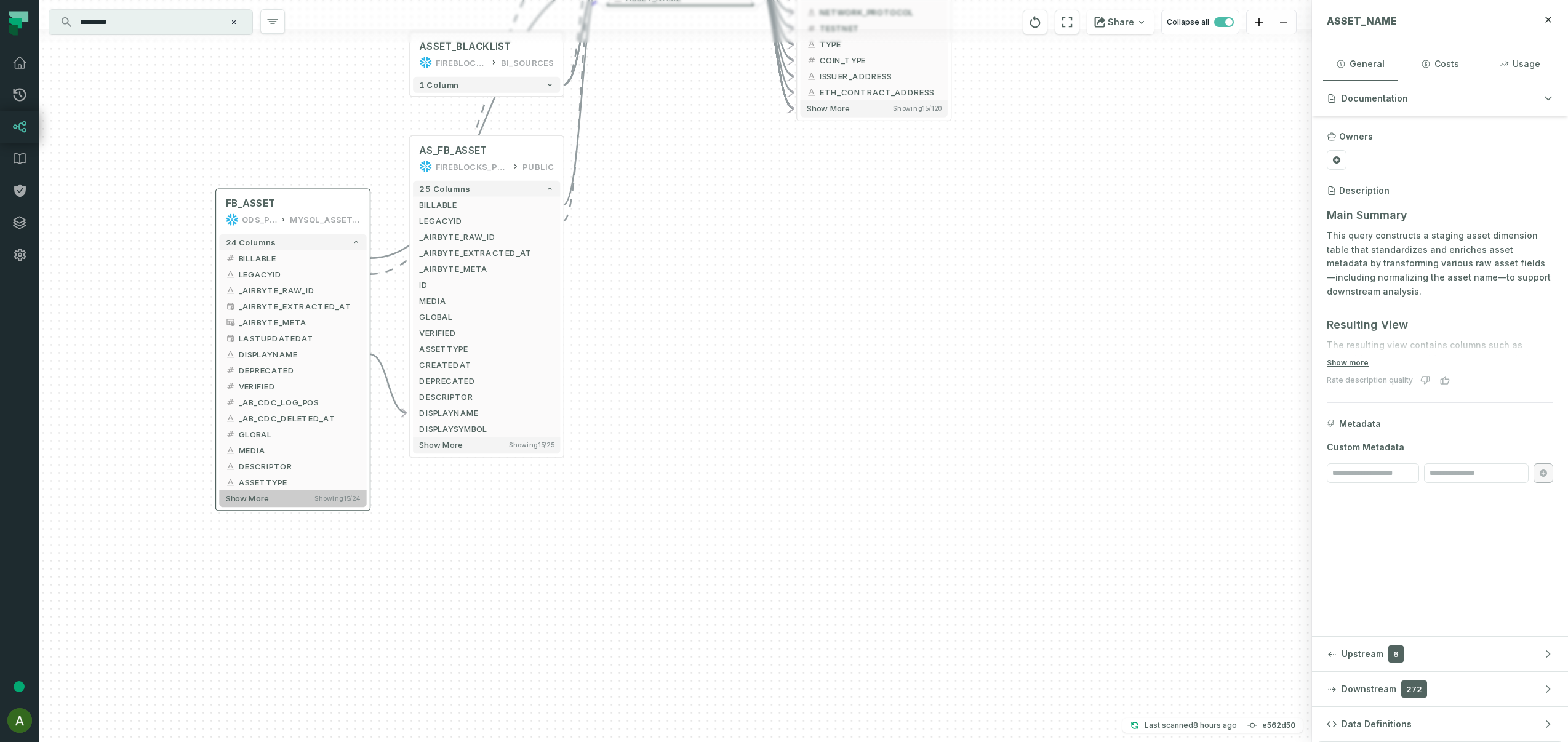
click at [274, 500] on button "Show more Showing 15 / 24" at bounding box center [293, 499] width 147 height 17
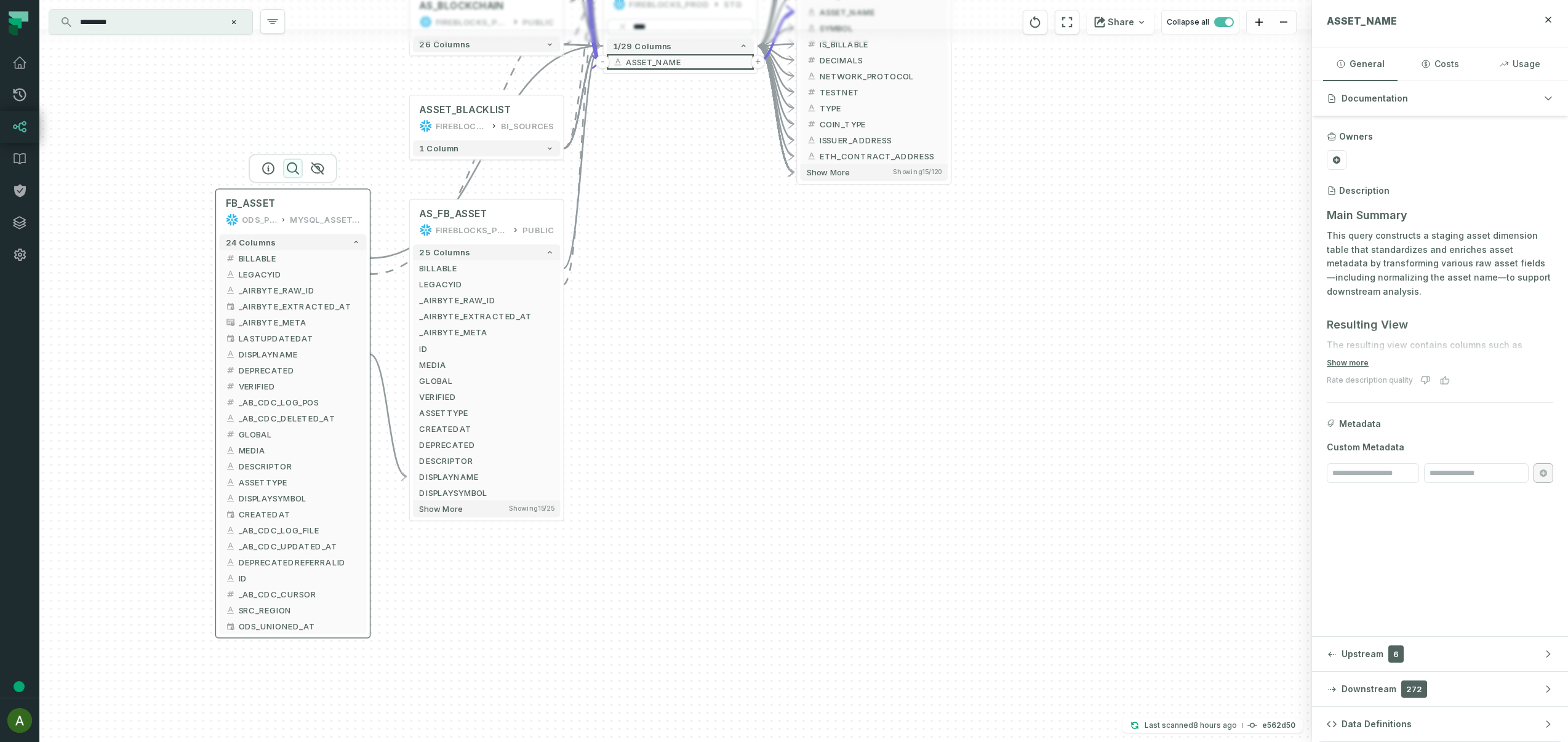
click at [293, 163] on icon "button" at bounding box center [293, 168] width 11 height 11
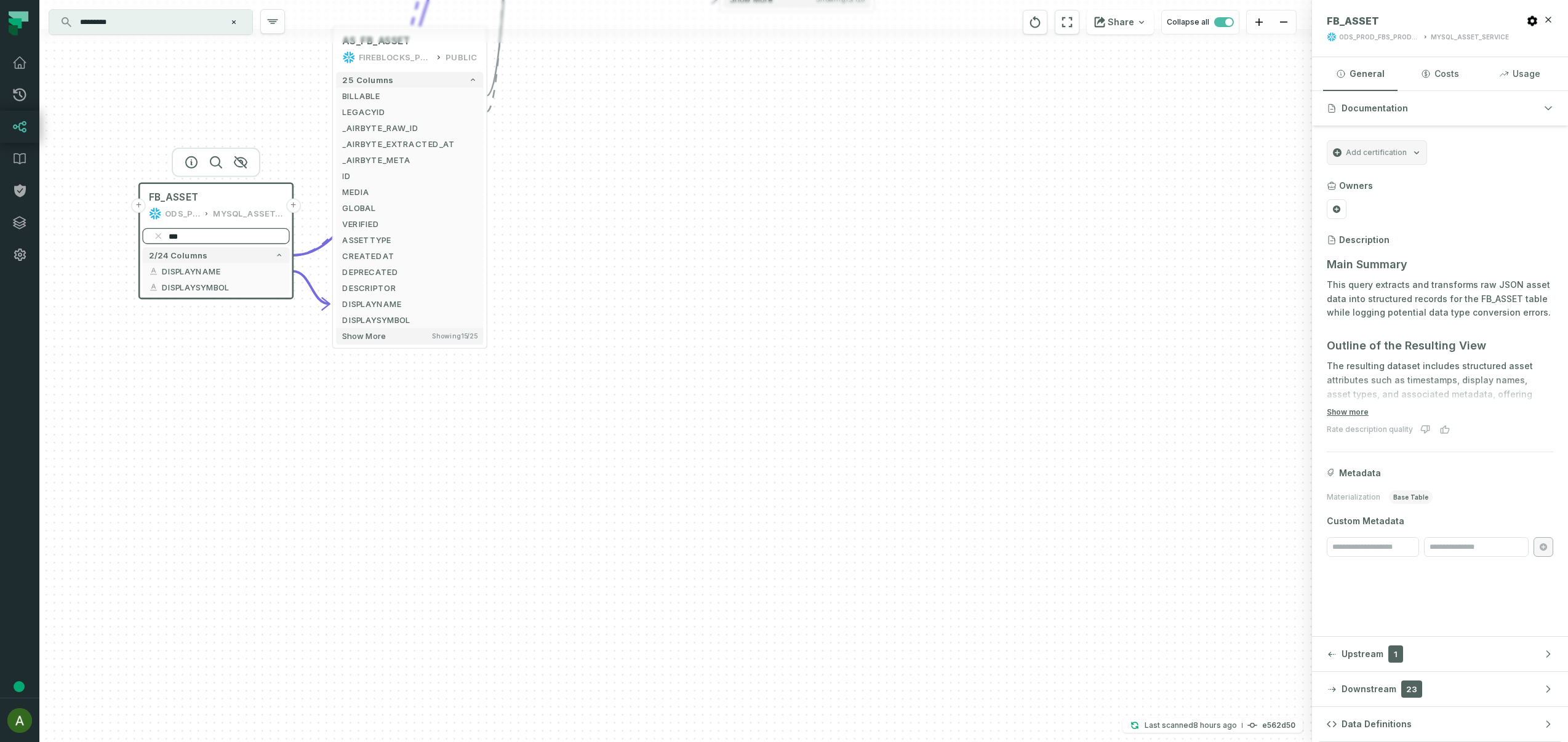
drag, startPoint x: 283, startPoint y: 245, endPoint x: 205, endPoint y: 239, distance: 78.2
click at [205, 239] on input "***" at bounding box center [216, 237] width 147 height 16
click at [190, 237] on input "***" at bounding box center [216, 237] width 147 height 16
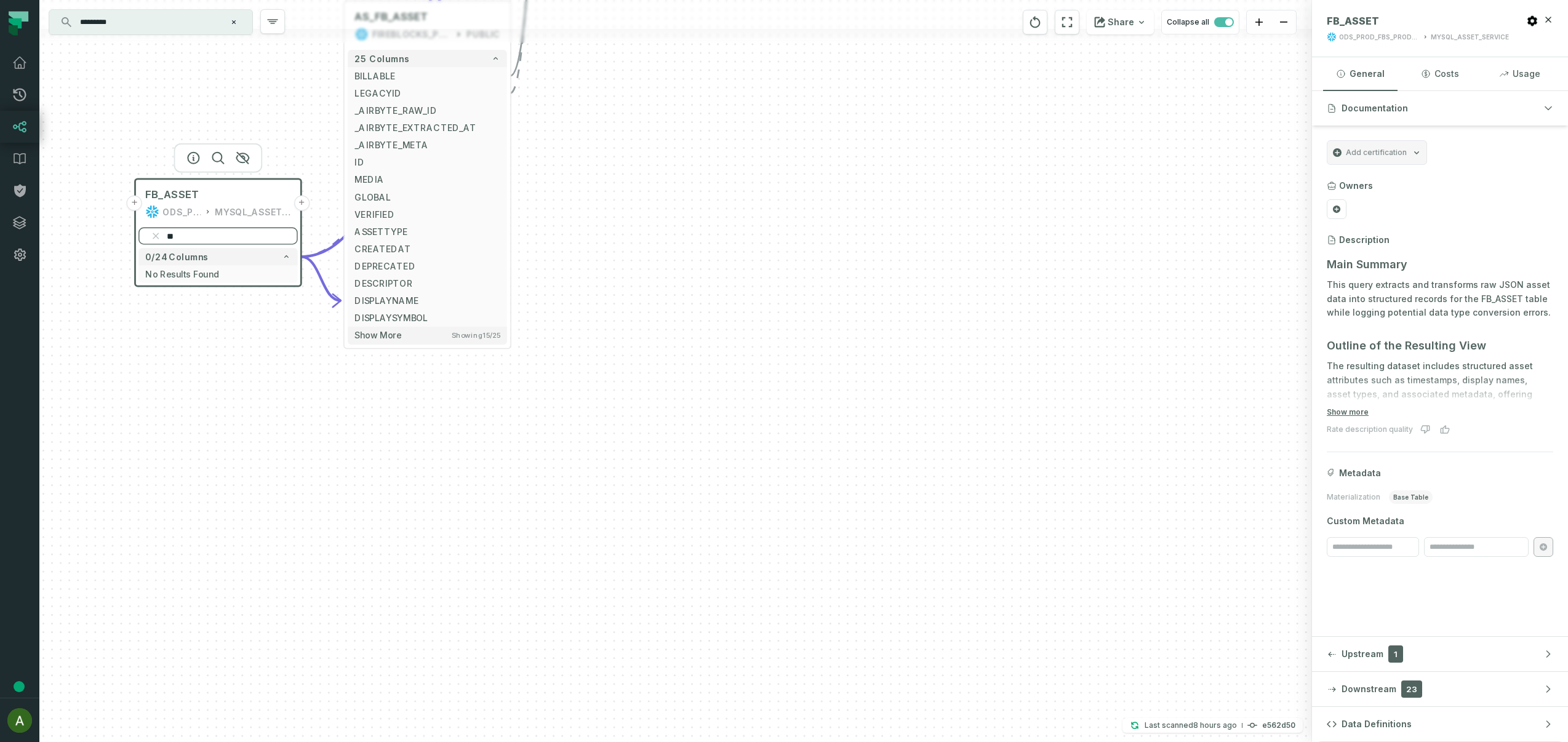
type input "*"
